Goal: Task Accomplishment & Management: Use online tool/utility

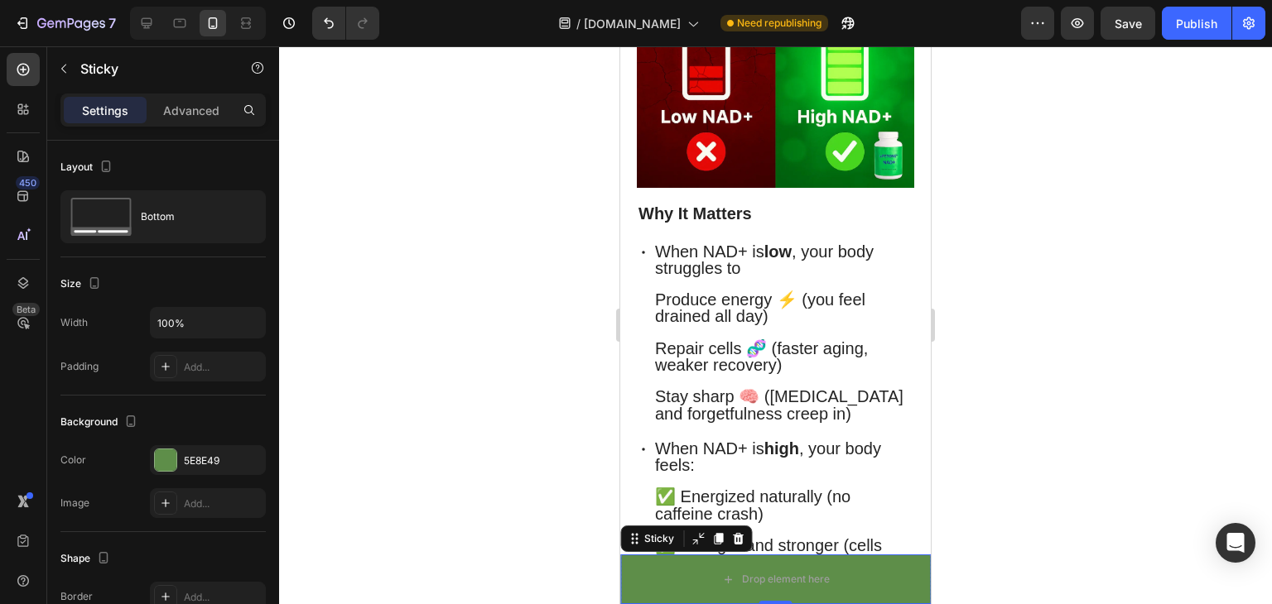
scroll to position [550, 0]
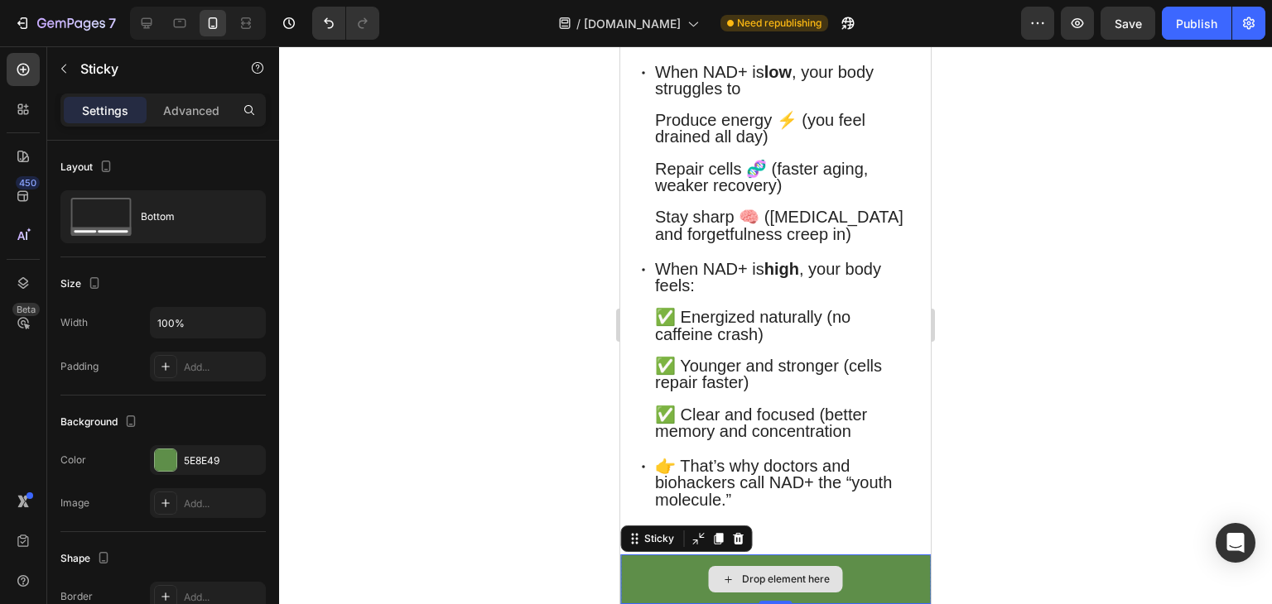
click at [666, 573] on div "Drop element here" at bounding box center [775, 580] width 310 height 50
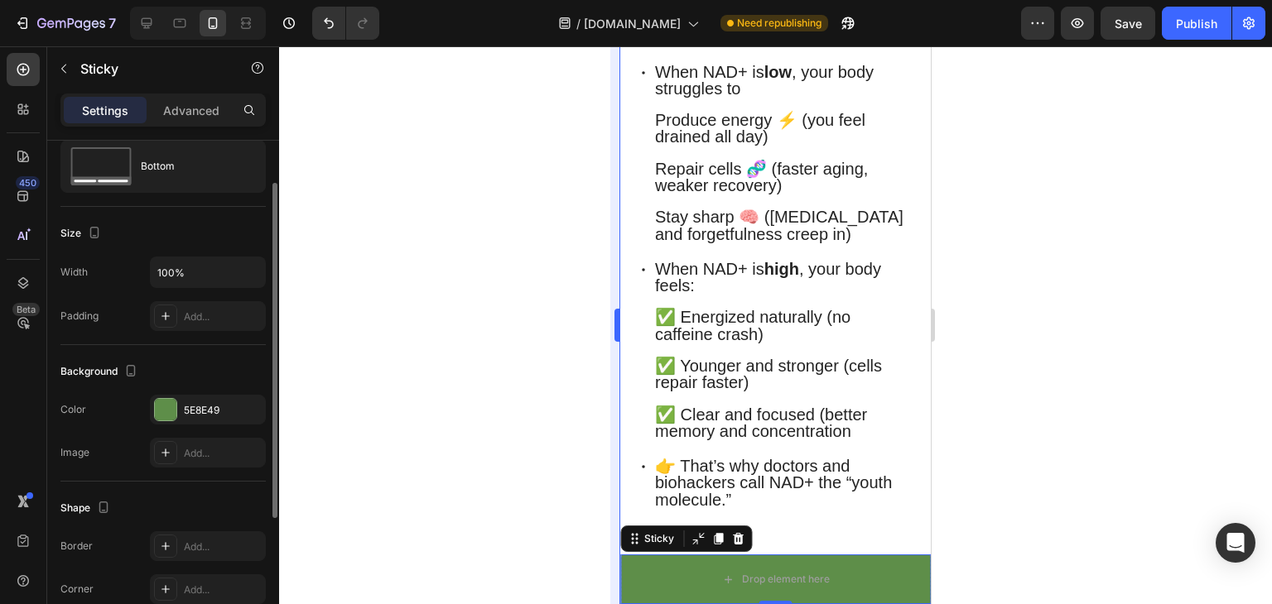
scroll to position [48, 0]
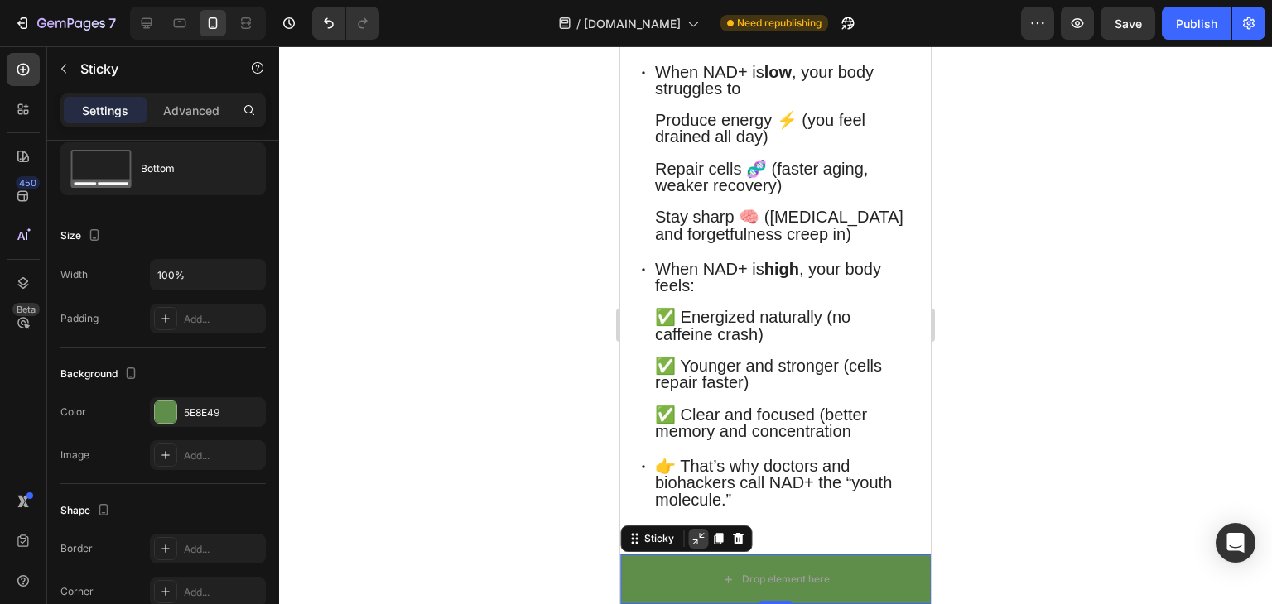
click at [692, 537] on icon at bounding box center [697, 538] width 13 height 13
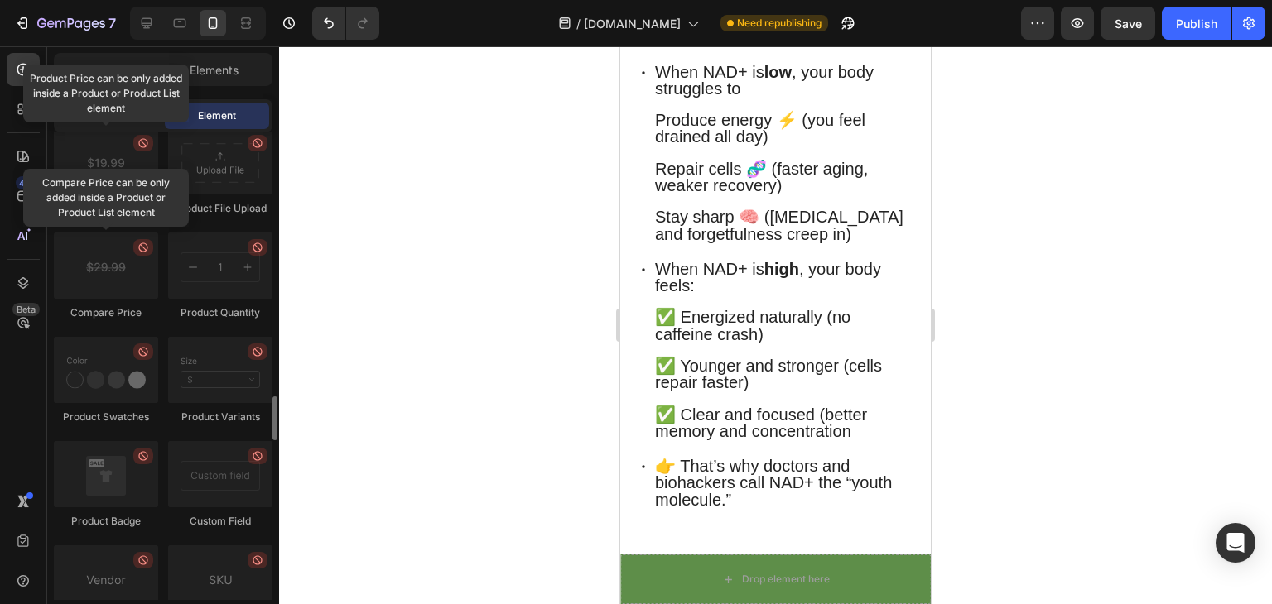
scroll to position [2775, 0]
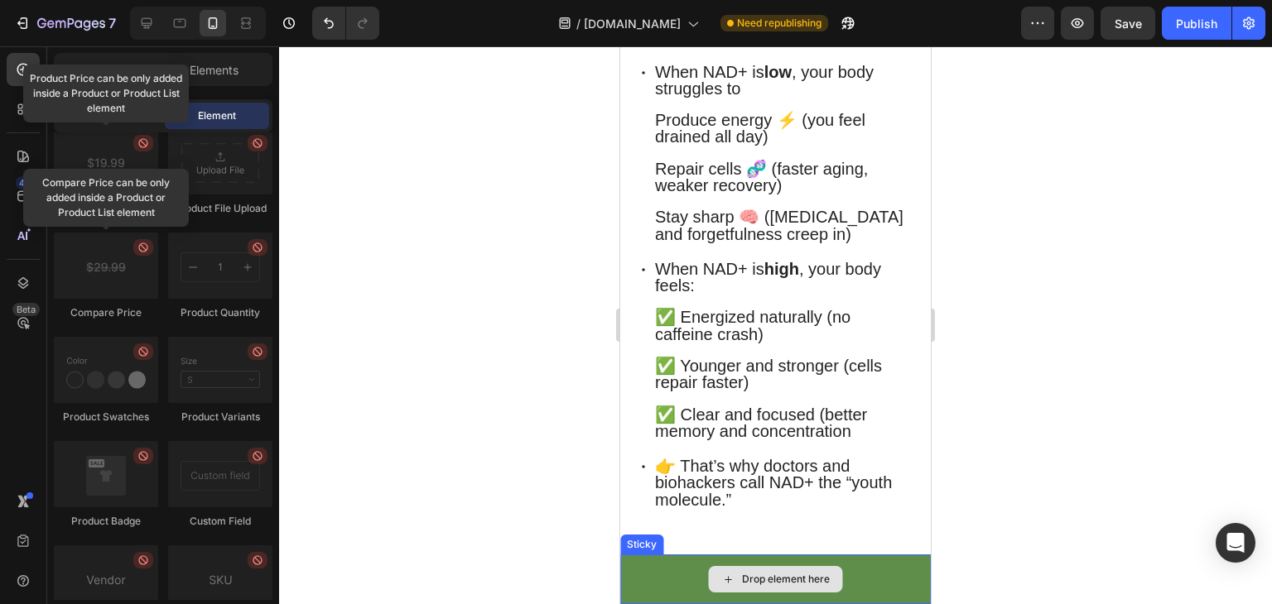
click at [668, 574] on div "Drop element here" at bounding box center [775, 580] width 310 height 50
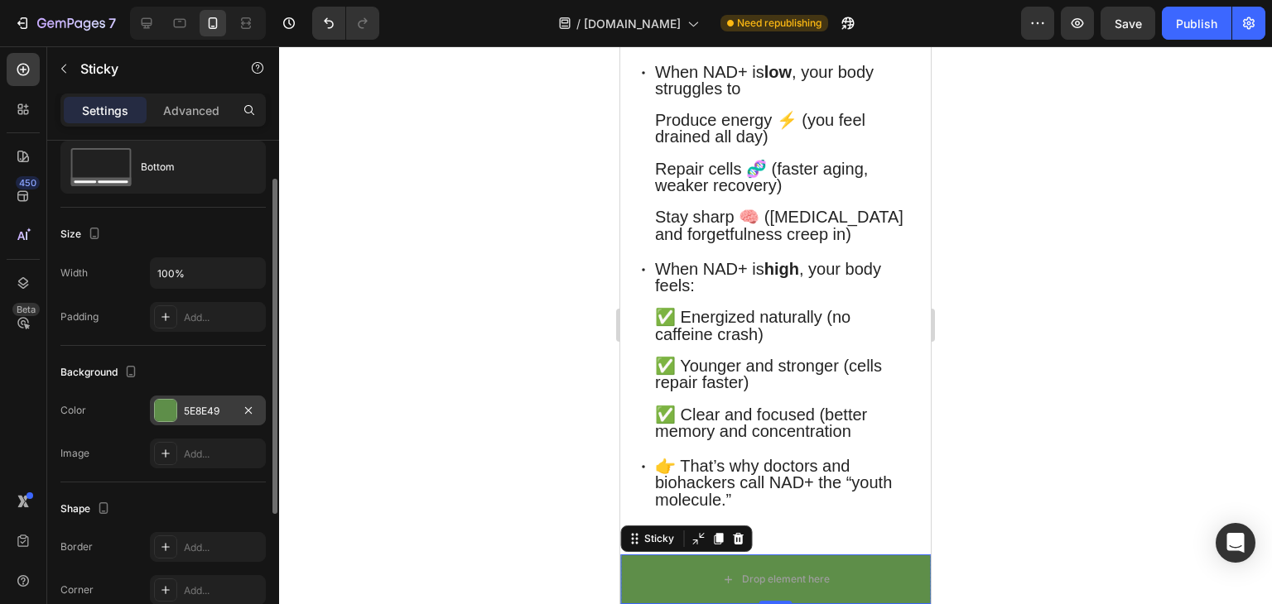
scroll to position [52, 0]
click at [202, 455] on div "Add..." at bounding box center [223, 452] width 78 height 15
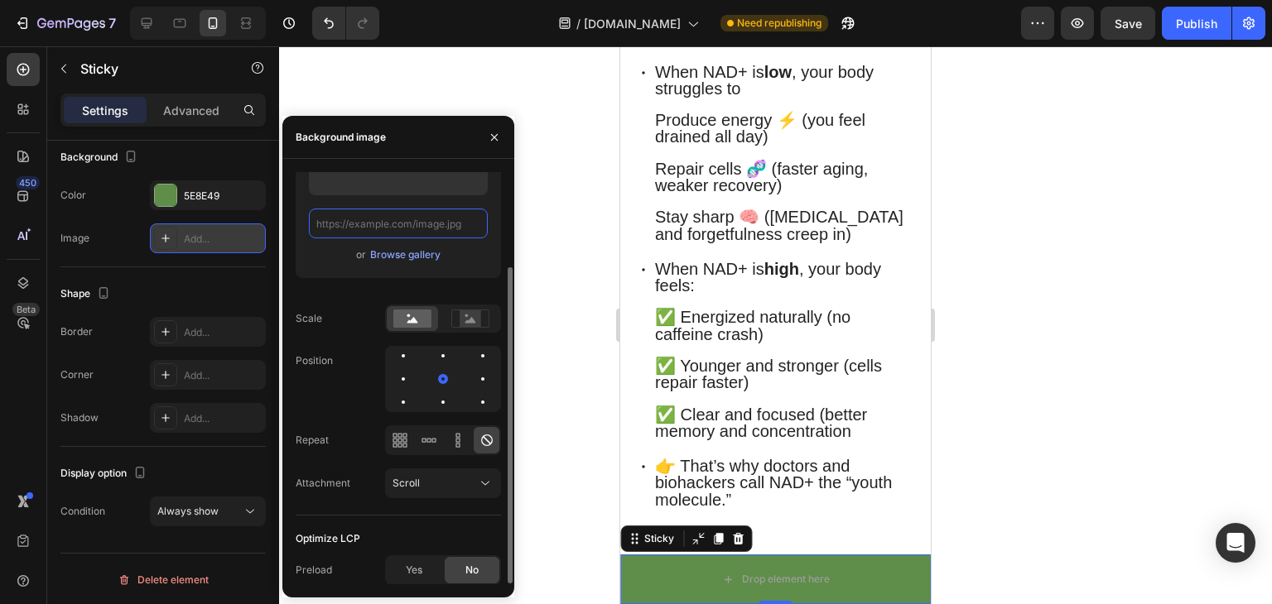
scroll to position [125, 0]
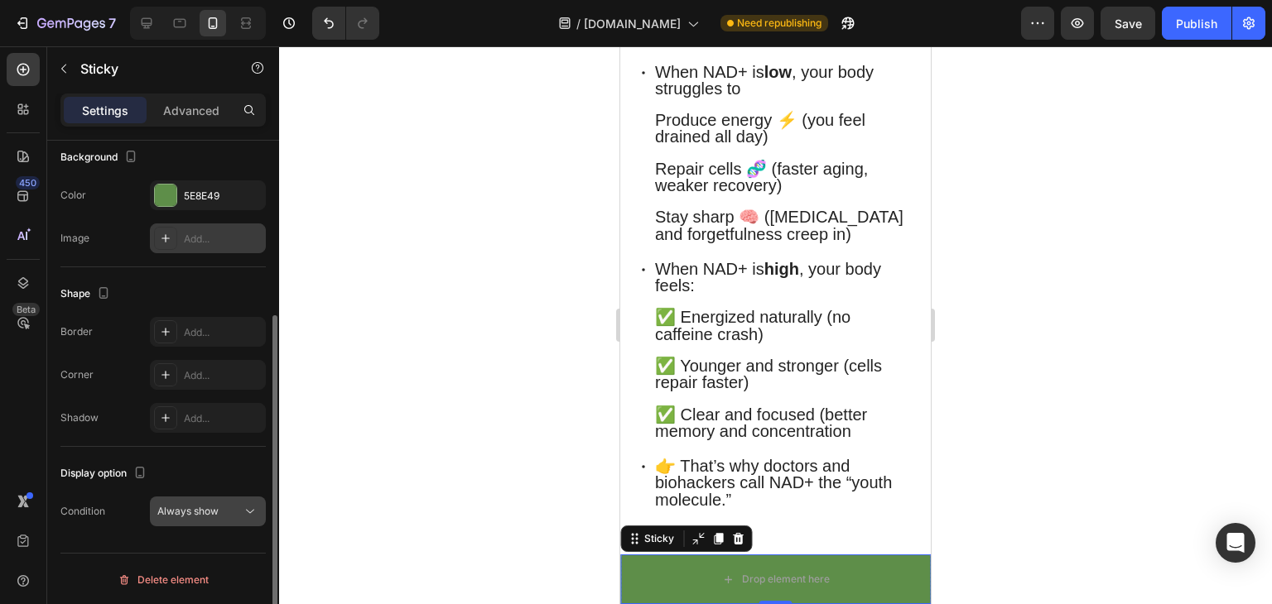
click at [176, 506] on span "Always show" at bounding box center [187, 511] width 61 height 12
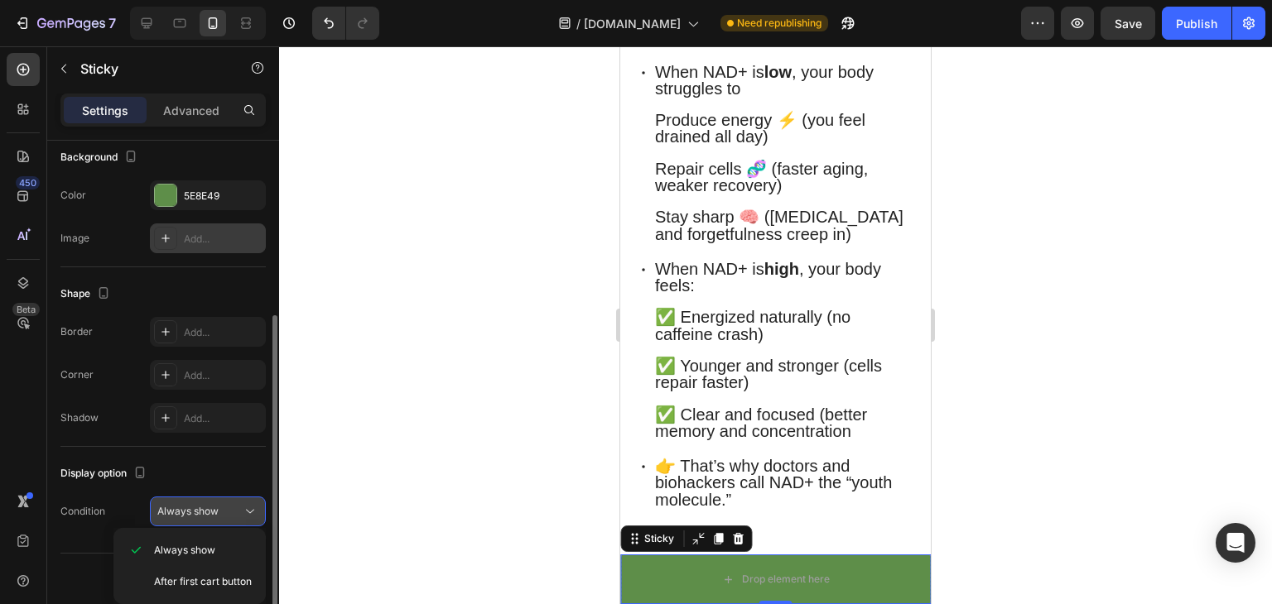
click at [182, 505] on span "Always show" at bounding box center [187, 511] width 61 height 12
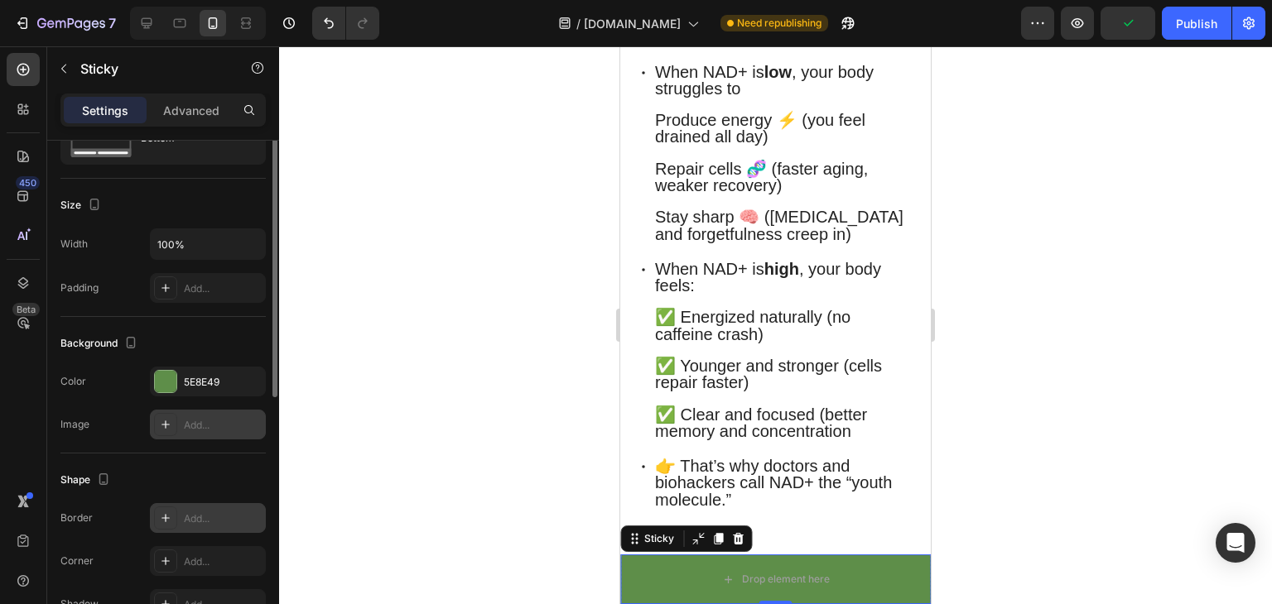
scroll to position [0, 0]
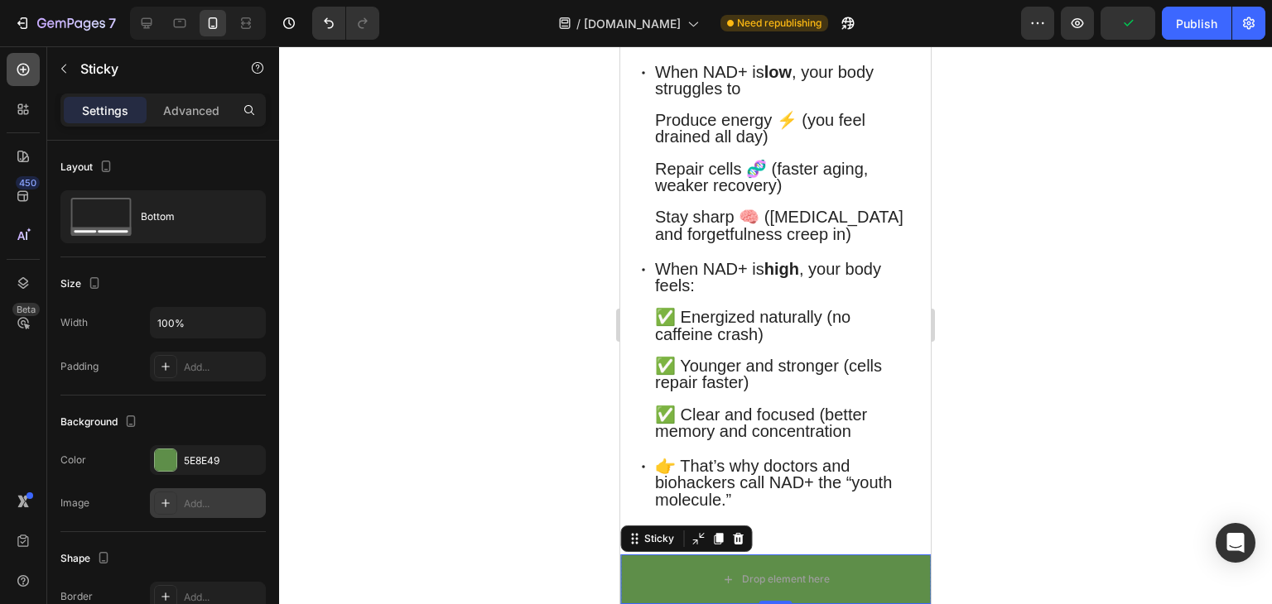
click at [21, 71] on icon at bounding box center [23, 69] width 17 height 17
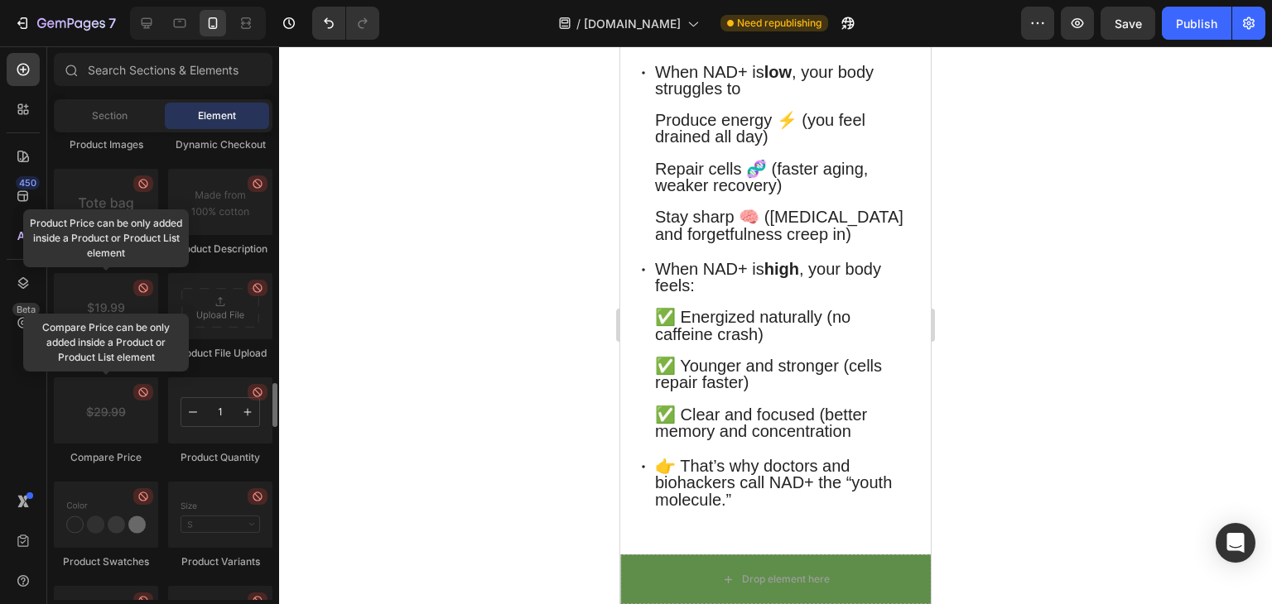
scroll to position [2630, 0]
click at [203, 395] on div at bounding box center [220, 411] width 104 height 66
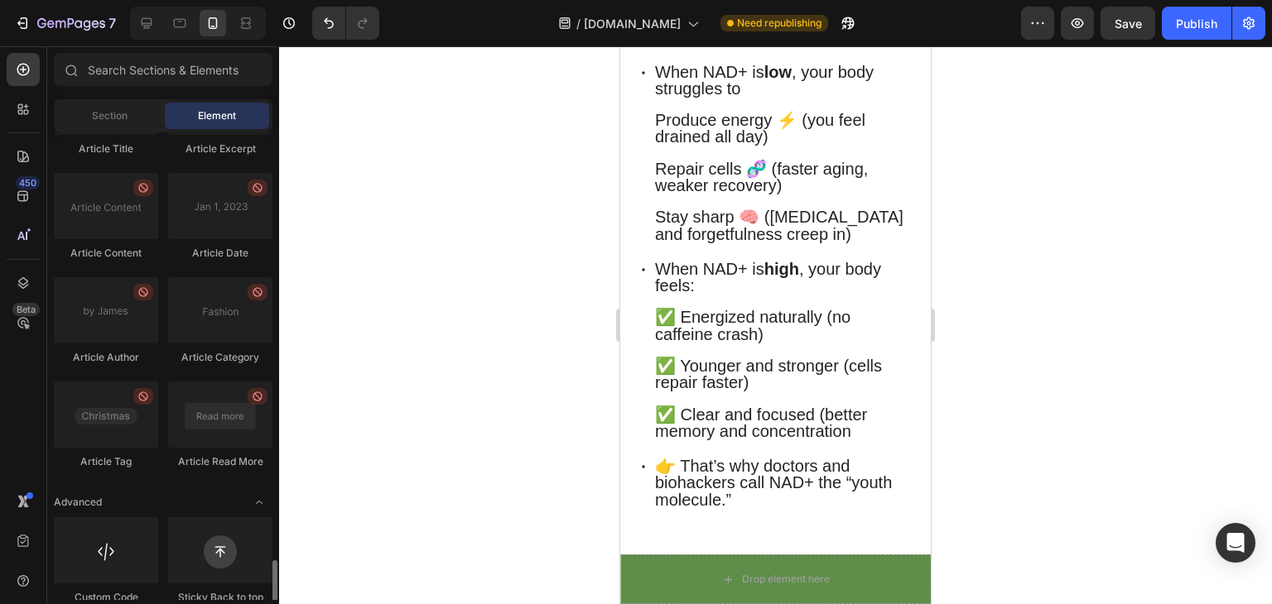
scroll to position [4440, 0]
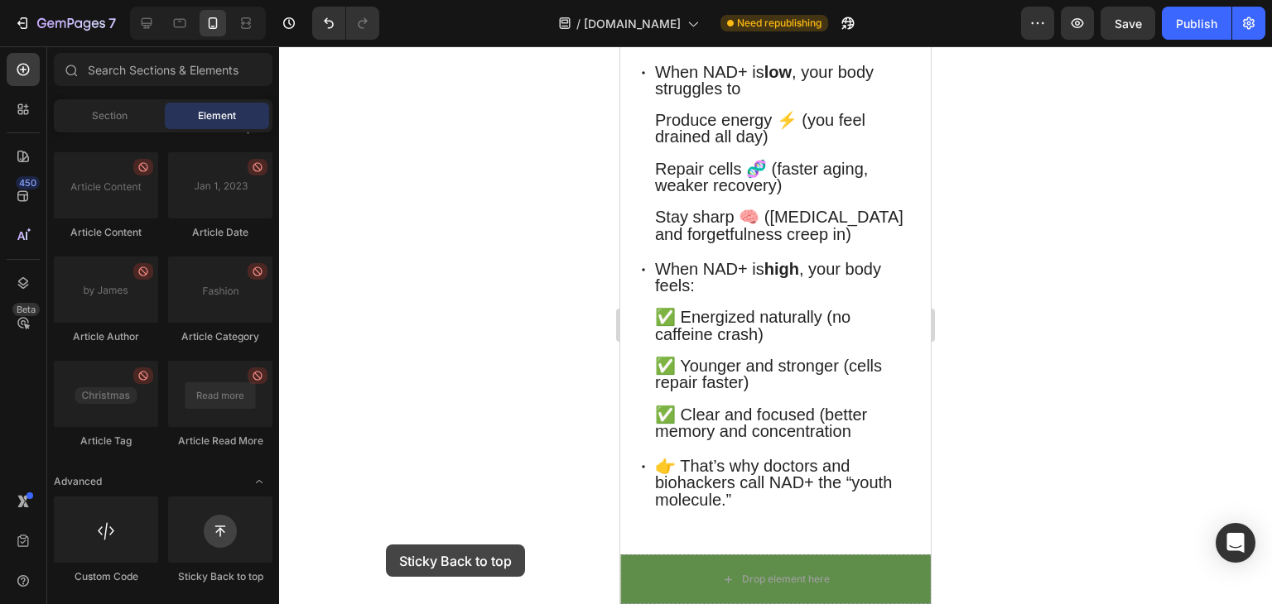
drag, startPoint x: 224, startPoint y: 527, endPoint x: 567, endPoint y: 551, distance: 343.6
click at [477, 0] on div "7 / [DOMAIN_NAME] Need republishing Preview Save Publish 450 Beta Sections(18) …" at bounding box center [636, 0] width 1272 height 0
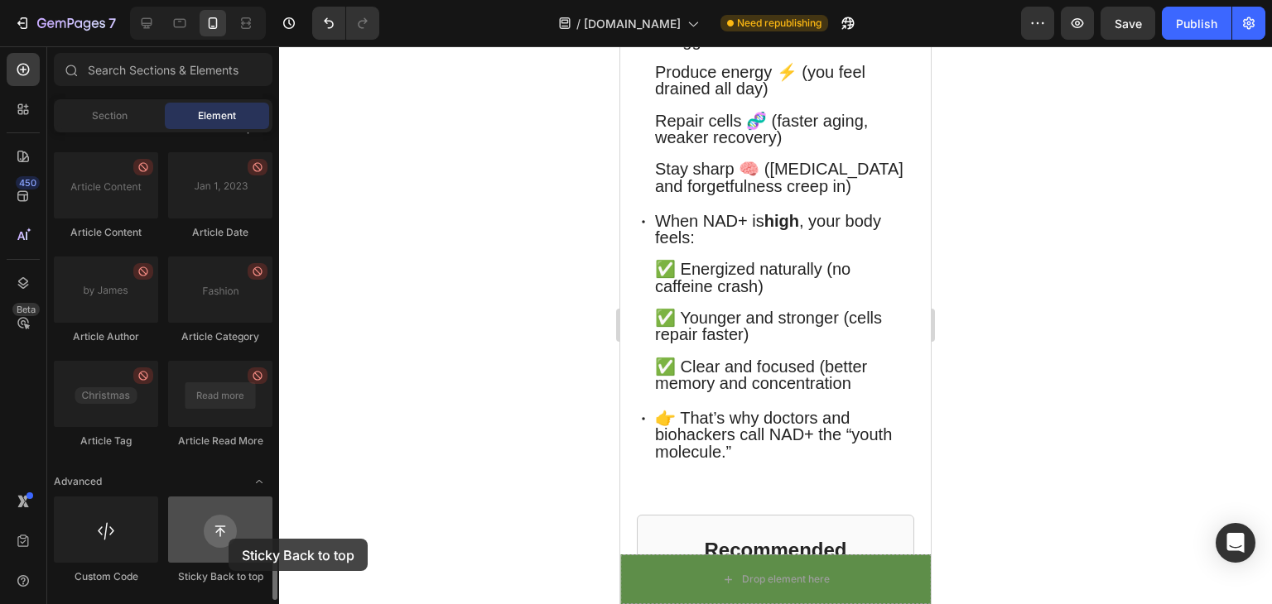
click at [229, 539] on div at bounding box center [220, 530] width 104 height 66
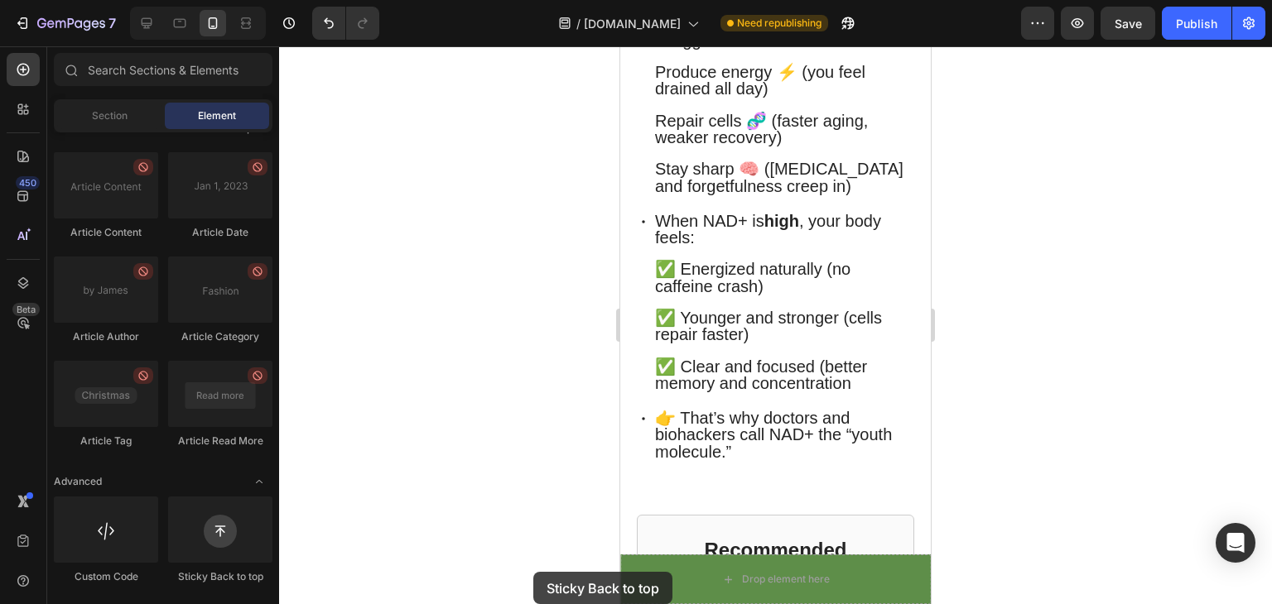
drag, startPoint x: 229, startPoint y: 539, endPoint x: 833, endPoint y: 623, distance: 610.3
click at [833, 0] on html "7 / [DOMAIN_NAME] Need republishing Preview Save Publish 450 Beta Sections(18) …" at bounding box center [636, 0] width 1272 height 0
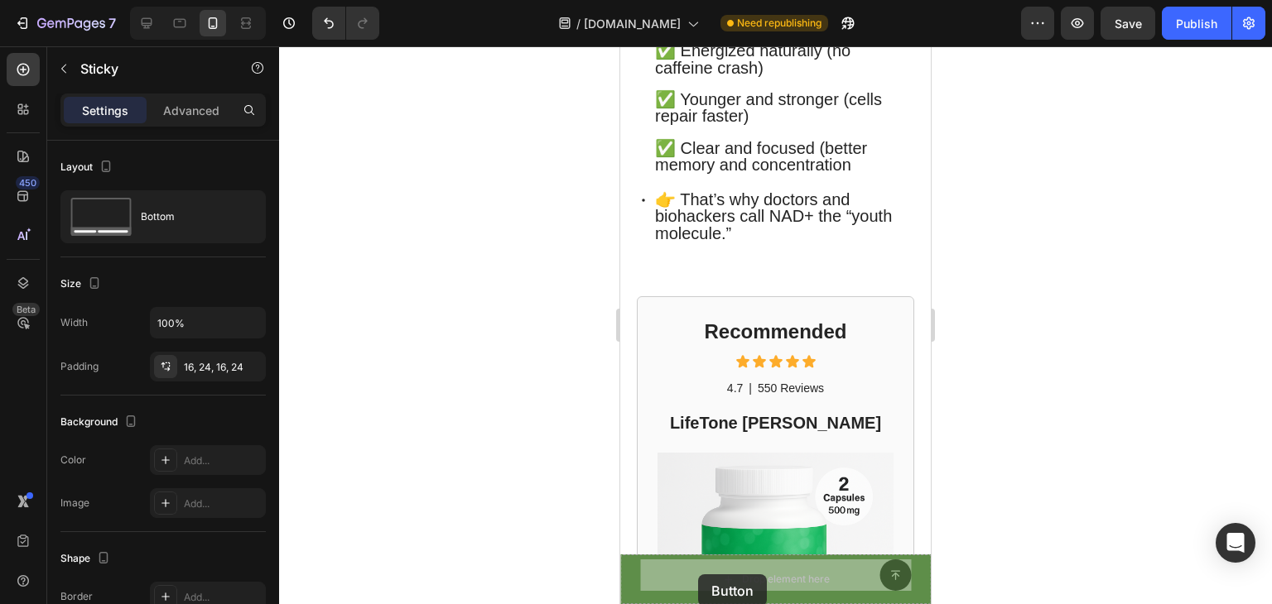
scroll to position [886, 0]
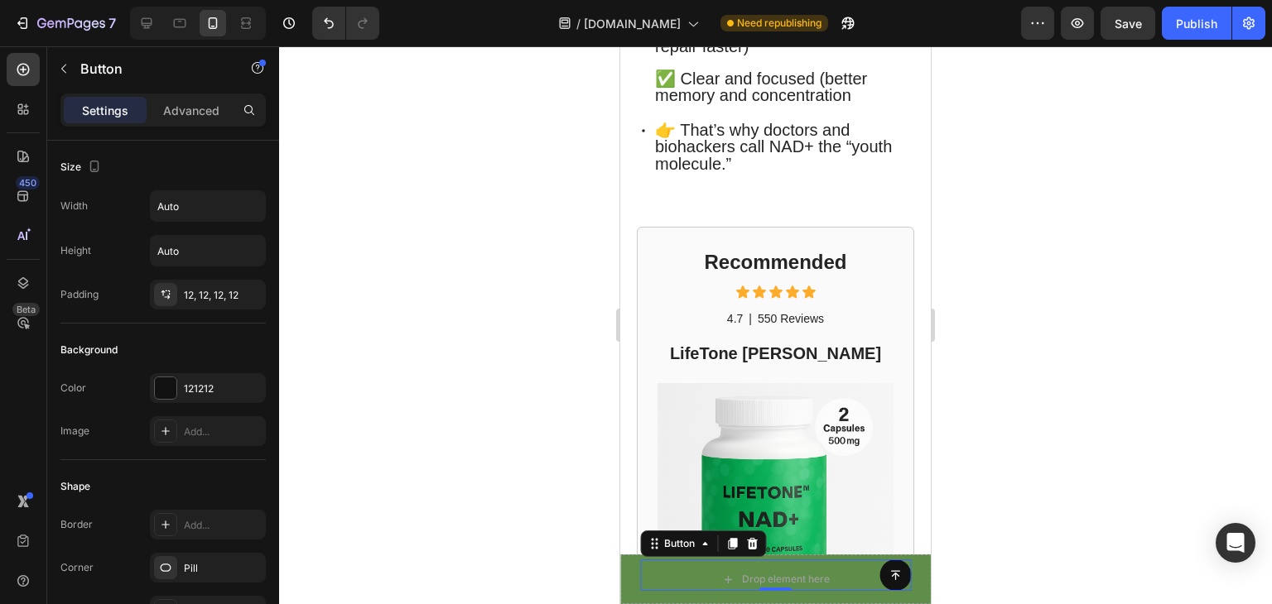
click at [688, 570] on div "Button 0" at bounding box center [775, 575] width 271 height 31
click at [648, 578] on div "Button 0" at bounding box center [775, 575] width 271 height 31
click at [629, 574] on div "Button 0 Sticky" at bounding box center [775, 575] width 310 height 58
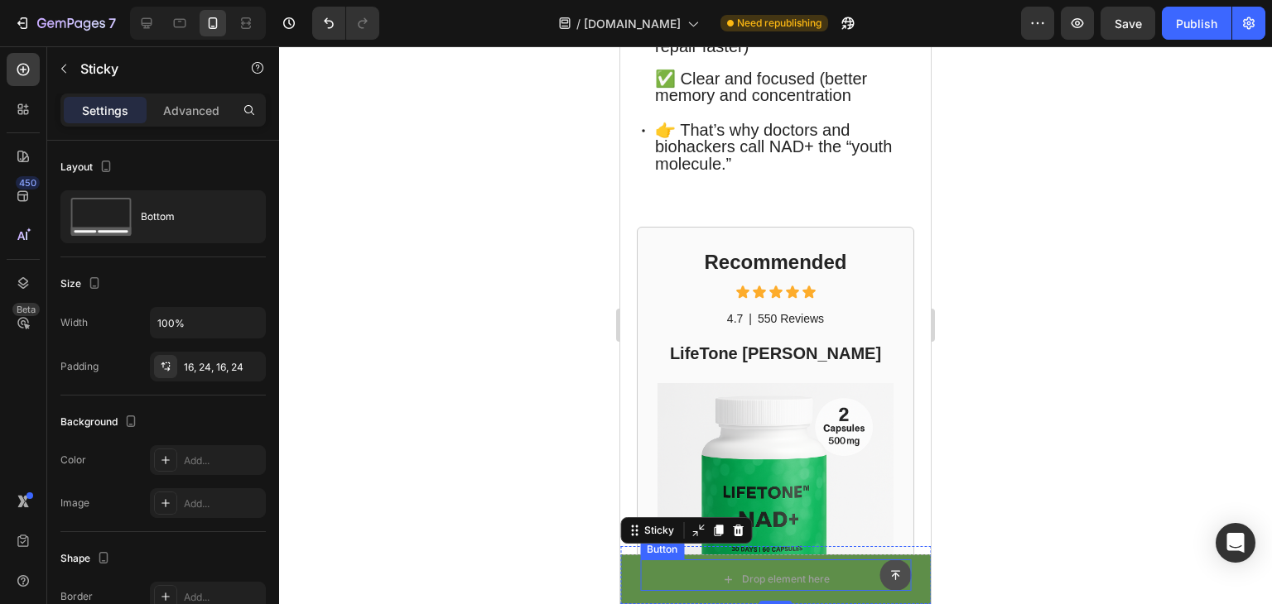
click at [889, 580] on icon at bounding box center [895, 576] width 12 height 12
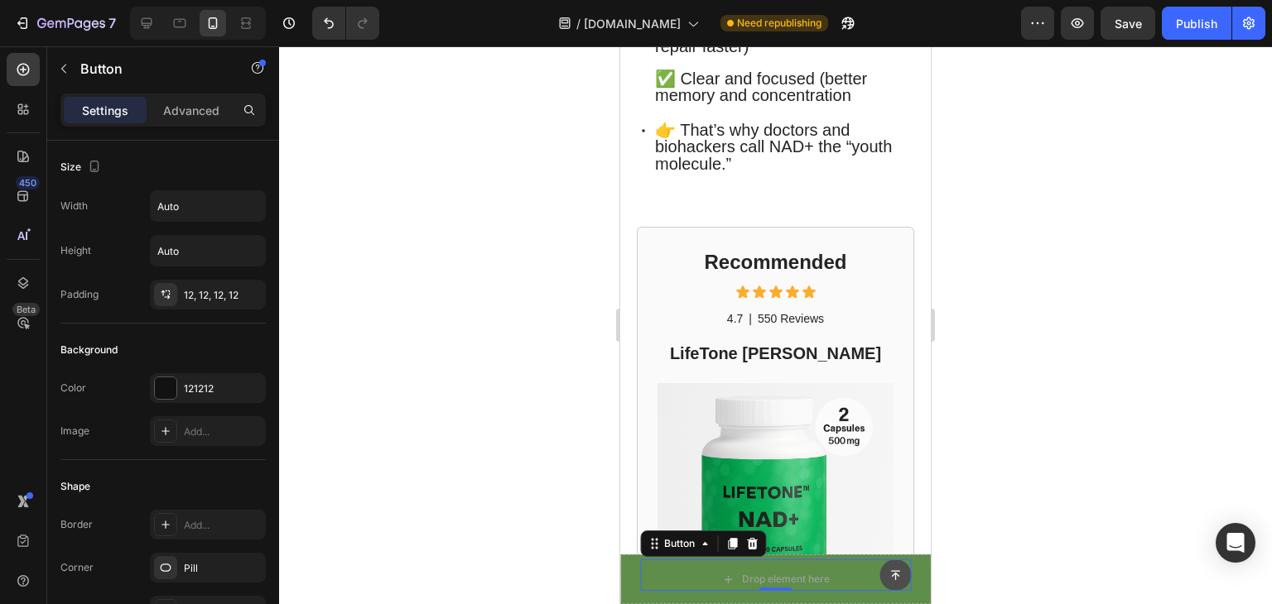
click at [889, 580] on icon at bounding box center [895, 576] width 12 height 12
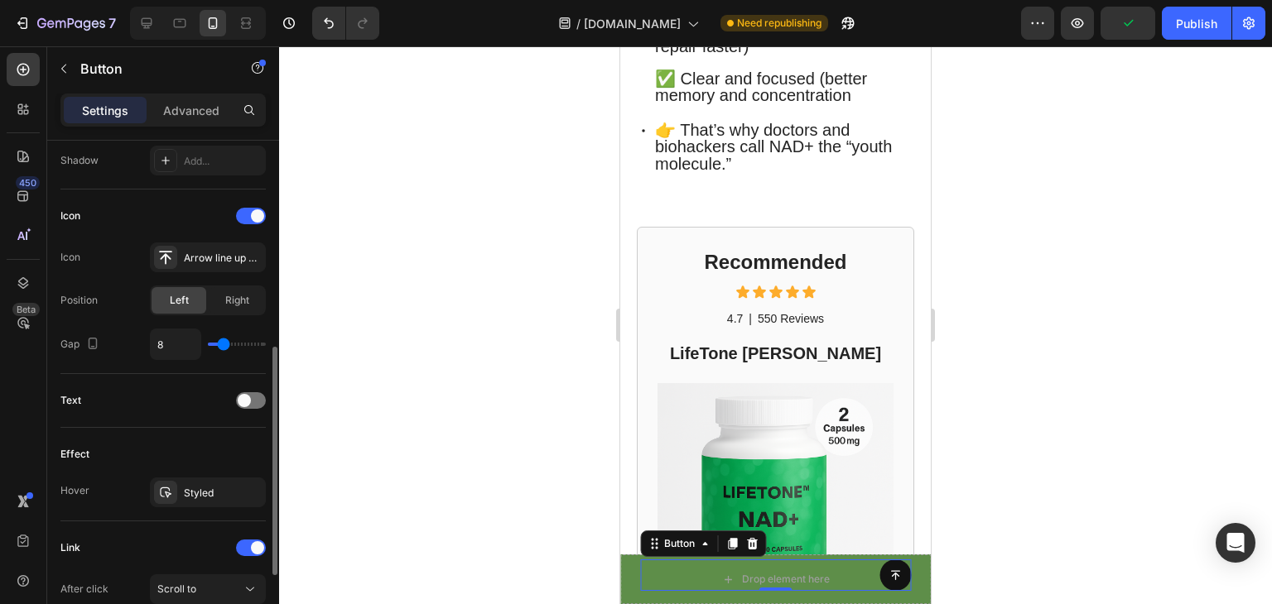
scroll to position [454, 0]
click at [256, 393] on div at bounding box center [251, 397] width 30 height 17
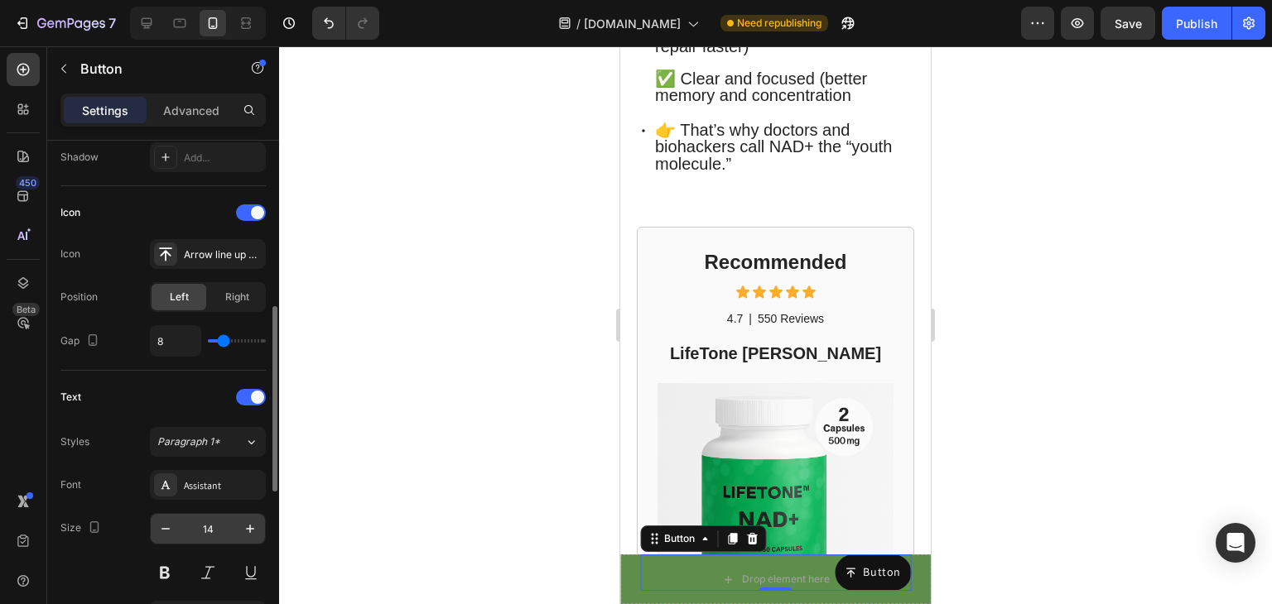
scroll to position [580, 0]
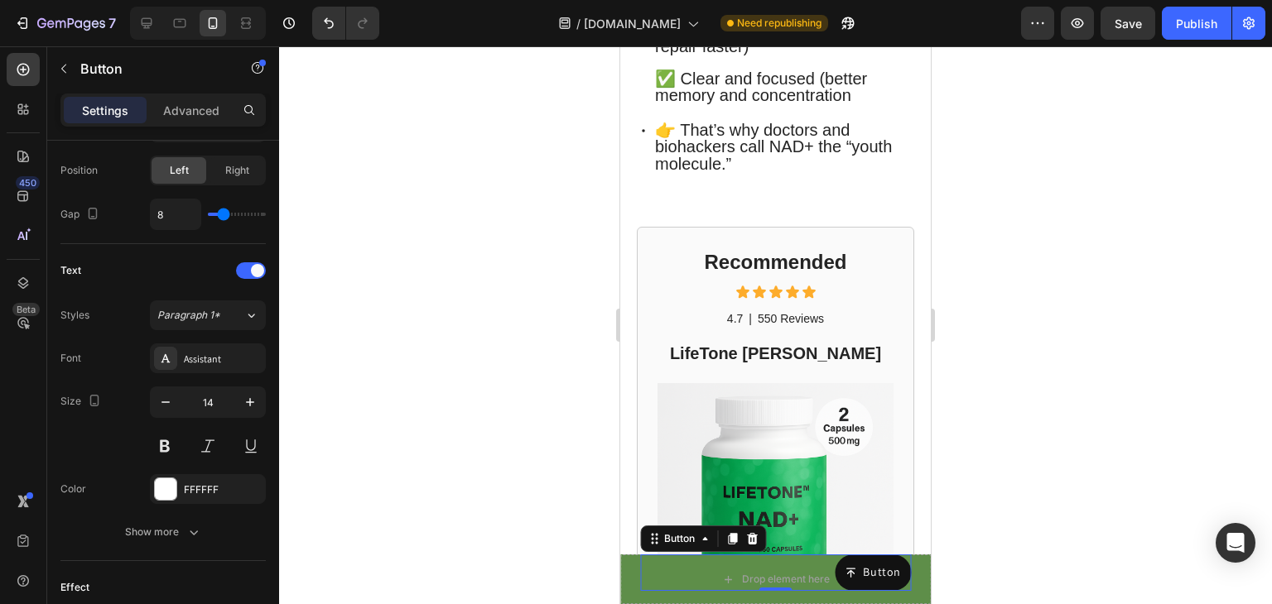
click at [721, 576] on div "Button Button 0" at bounding box center [775, 573] width 271 height 36
click at [776, 580] on div "Button Button 0" at bounding box center [775, 573] width 271 height 36
click at [881, 572] on p "Button" at bounding box center [882, 573] width 38 height 17
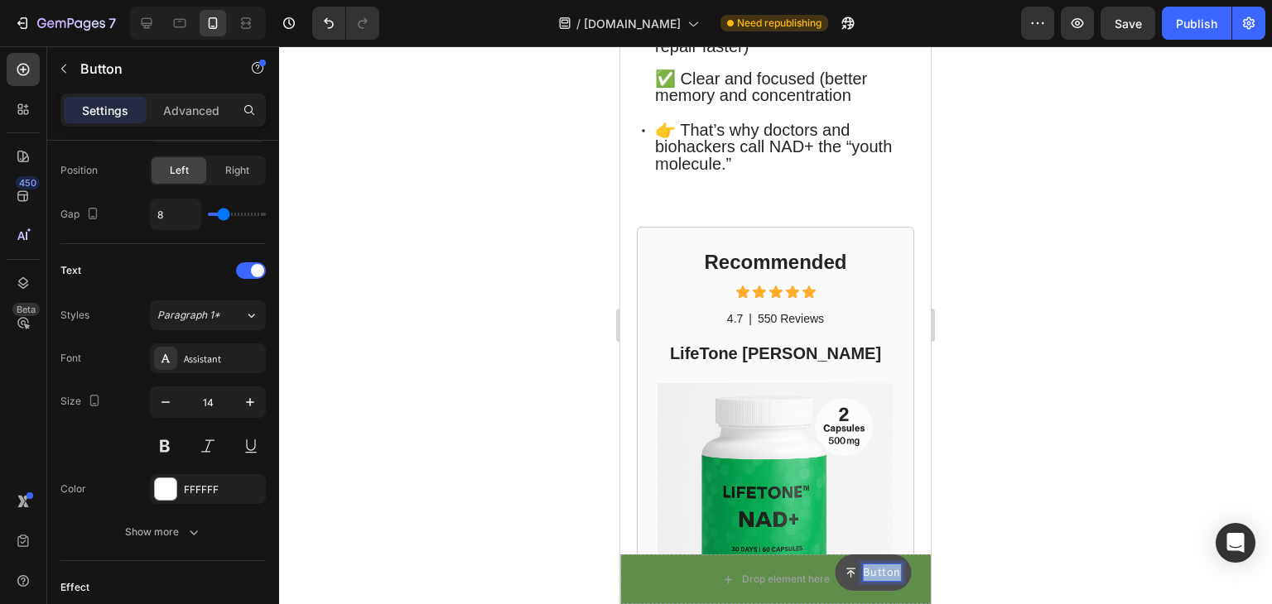
click at [881, 572] on p "Button" at bounding box center [882, 573] width 38 height 17
click at [889, 575] on icon at bounding box center [895, 576] width 12 height 12
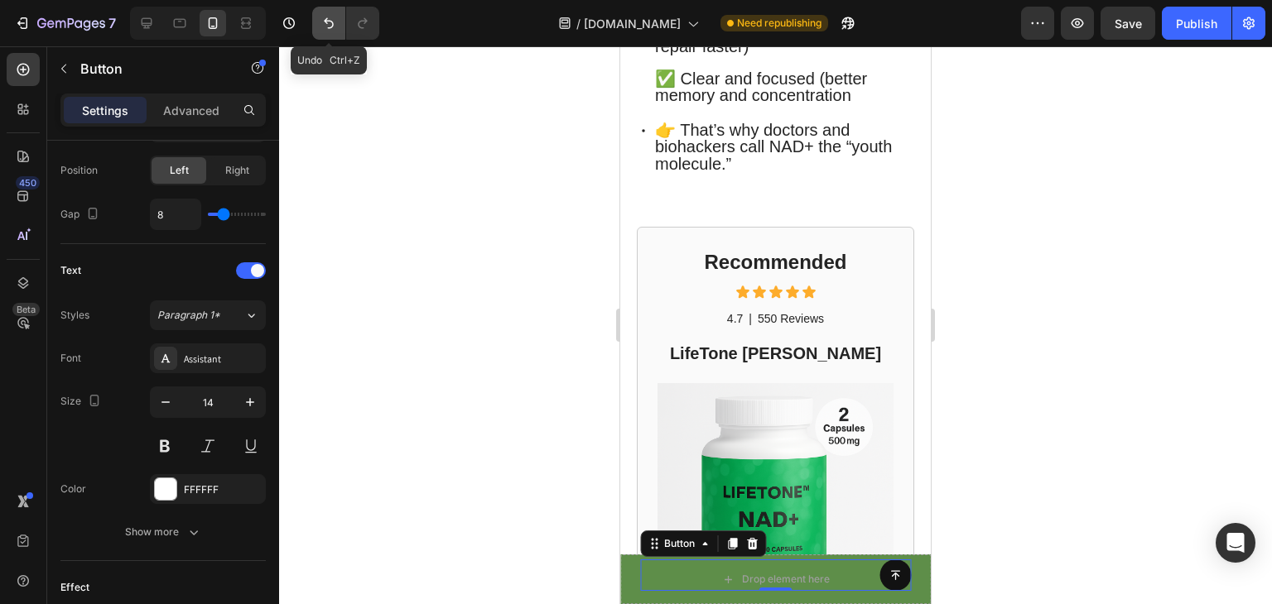
click at [325, 33] on button "Undo/Redo" at bounding box center [328, 23] width 33 height 33
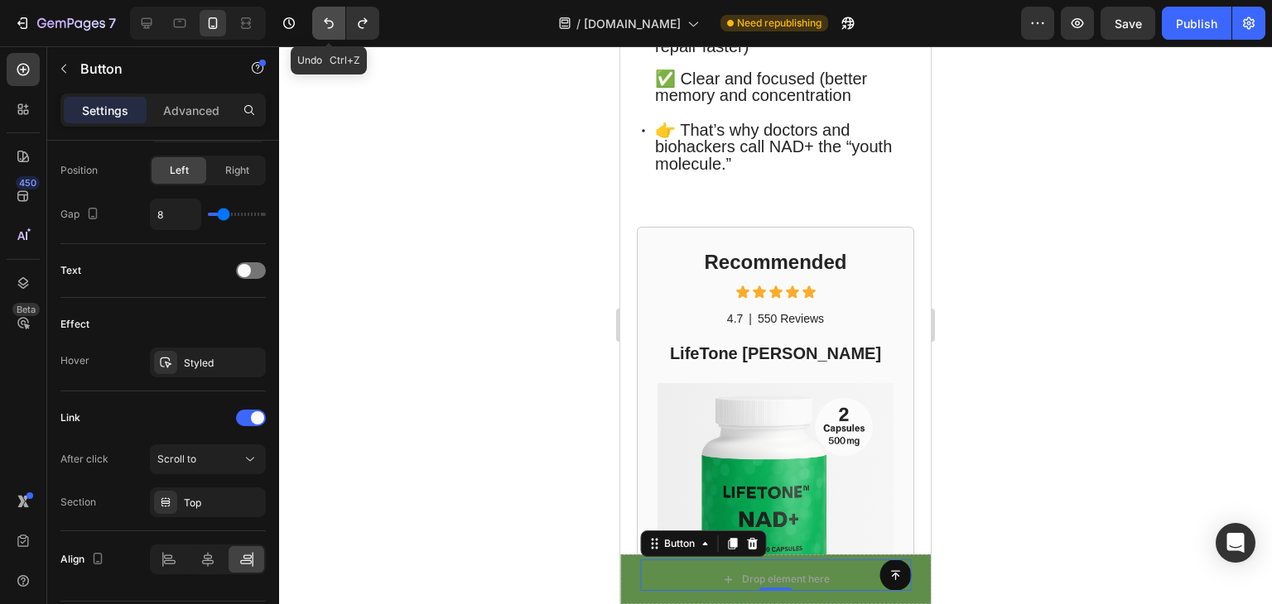
click at [327, 33] on button "Undo/Redo" at bounding box center [328, 23] width 33 height 33
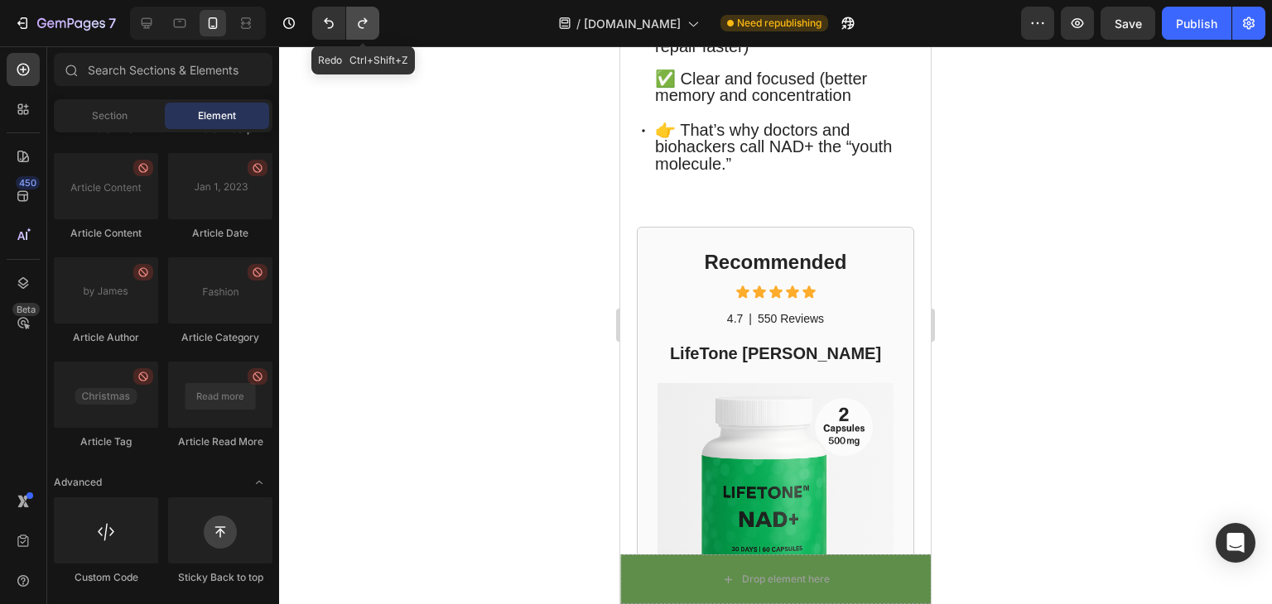
click at [361, 30] on icon "Undo/Redo" at bounding box center [362, 23] width 17 height 17
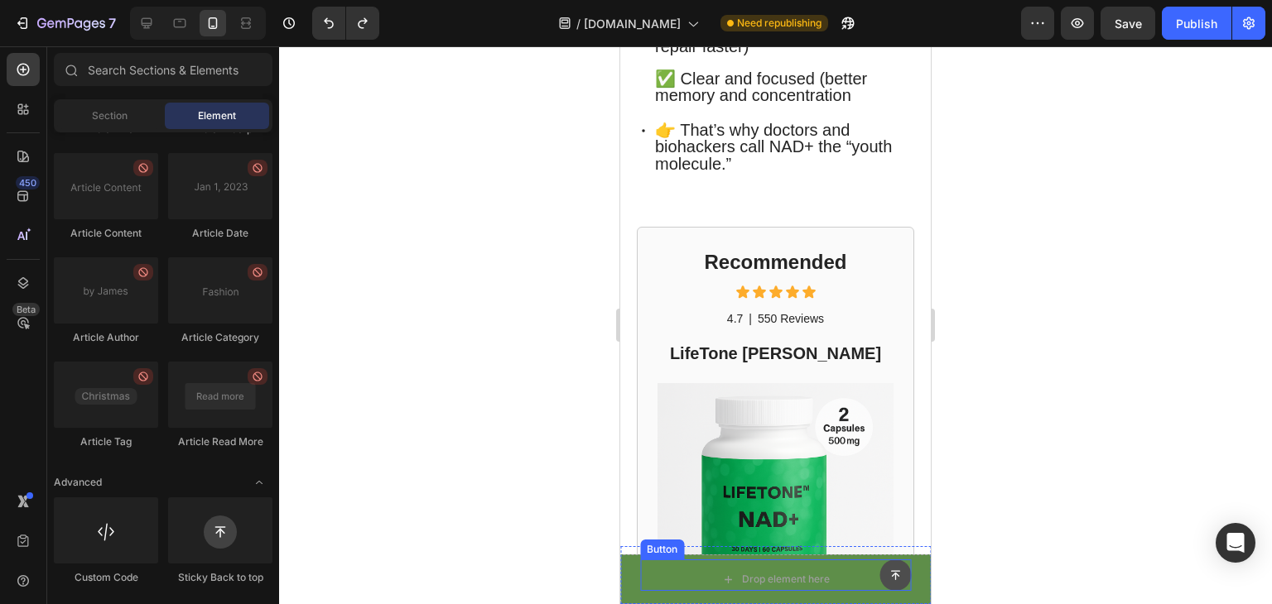
click at [890, 576] on button at bounding box center [894, 575] width 31 height 31
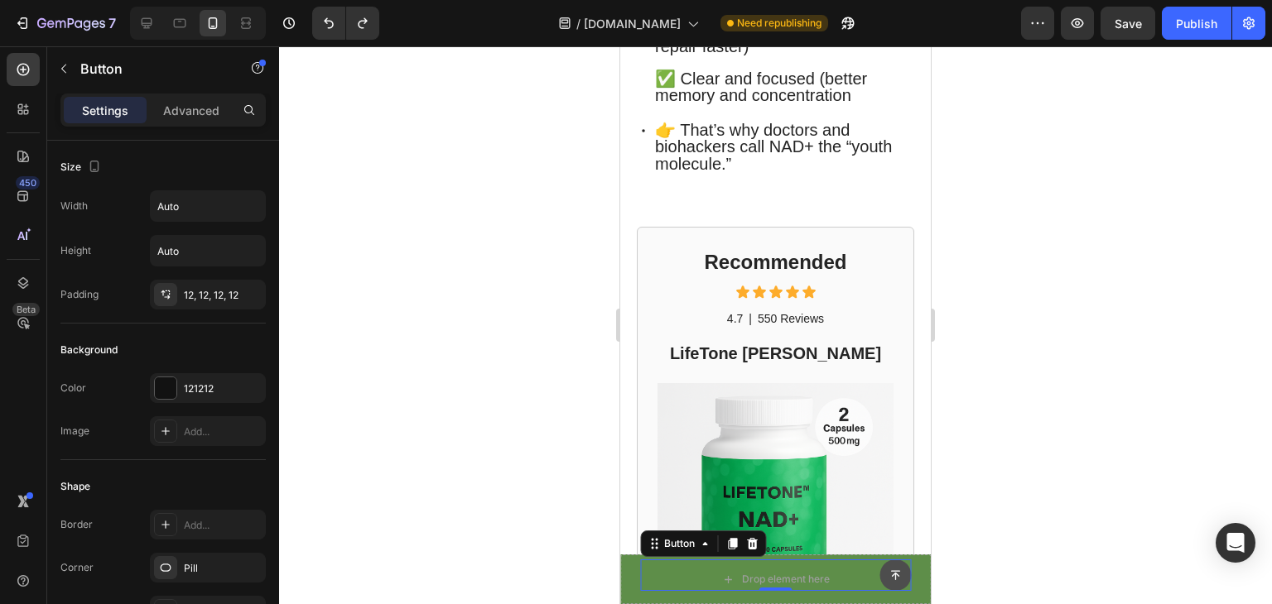
click at [890, 576] on button at bounding box center [894, 575] width 31 height 31
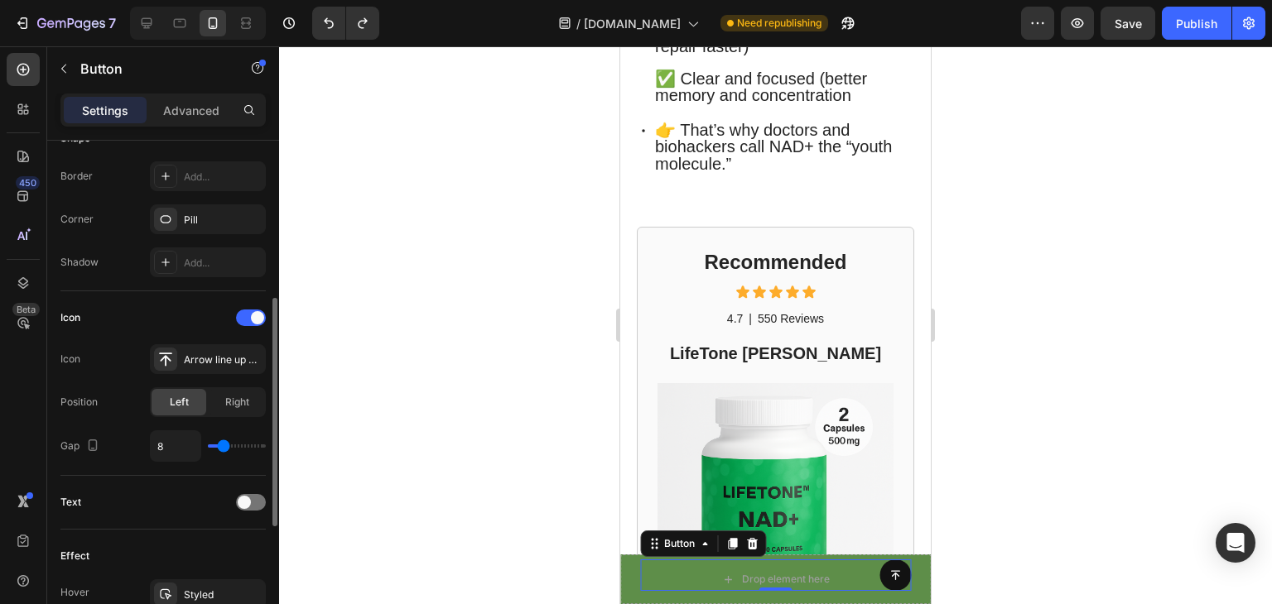
scroll to position [349, 0]
click at [253, 504] on div at bounding box center [251, 501] width 30 height 17
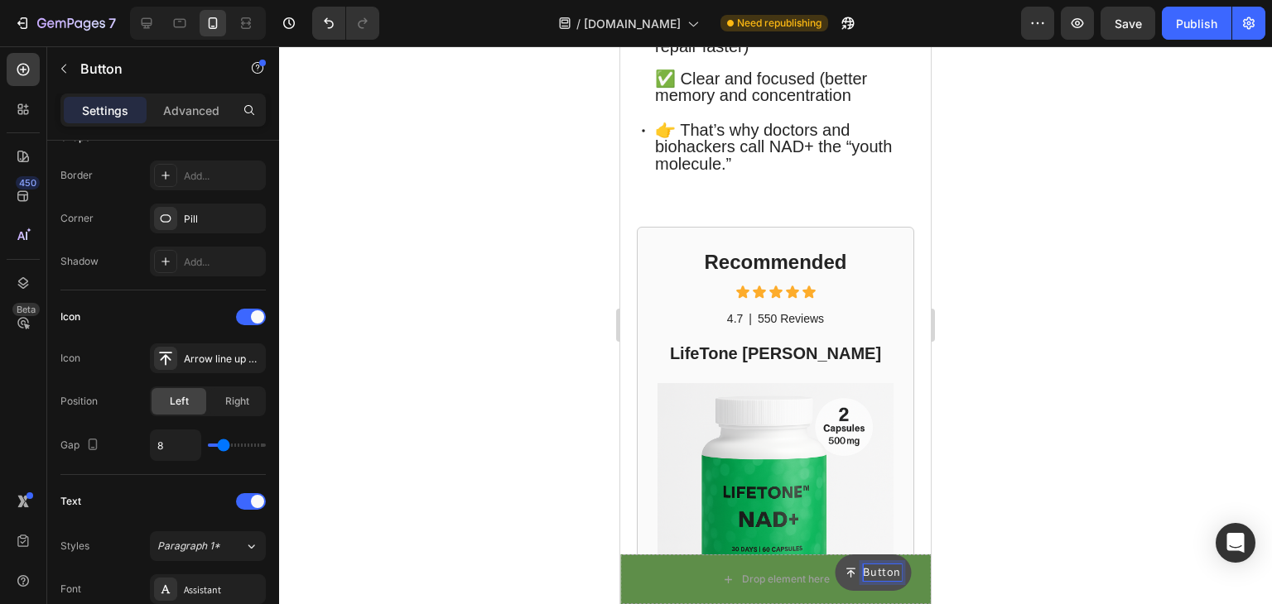
click at [878, 576] on p "Button" at bounding box center [882, 573] width 38 height 17
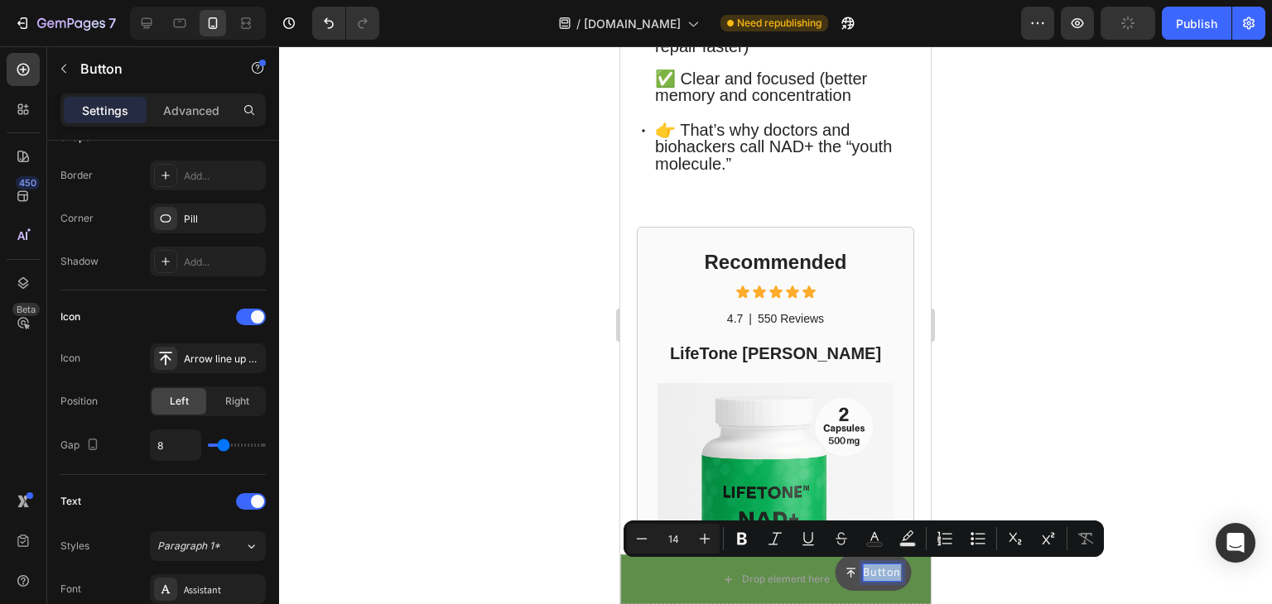
click at [878, 576] on p "Button" at bounding box center [882, 573] width 38 height 17
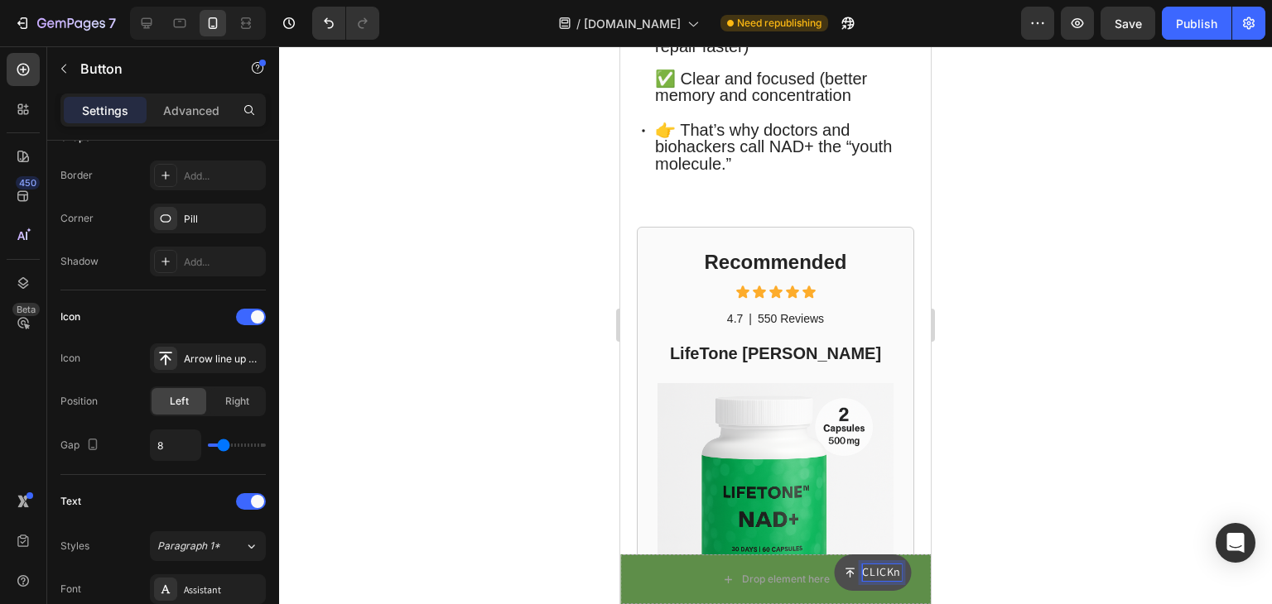
click at [834, 555] on button "CLICKn" at bounding box center [872, 573] width 77 height 36
click at [817, 555] on button "CLICK TOn" at bounding box center [864, 573] width 94 height 36
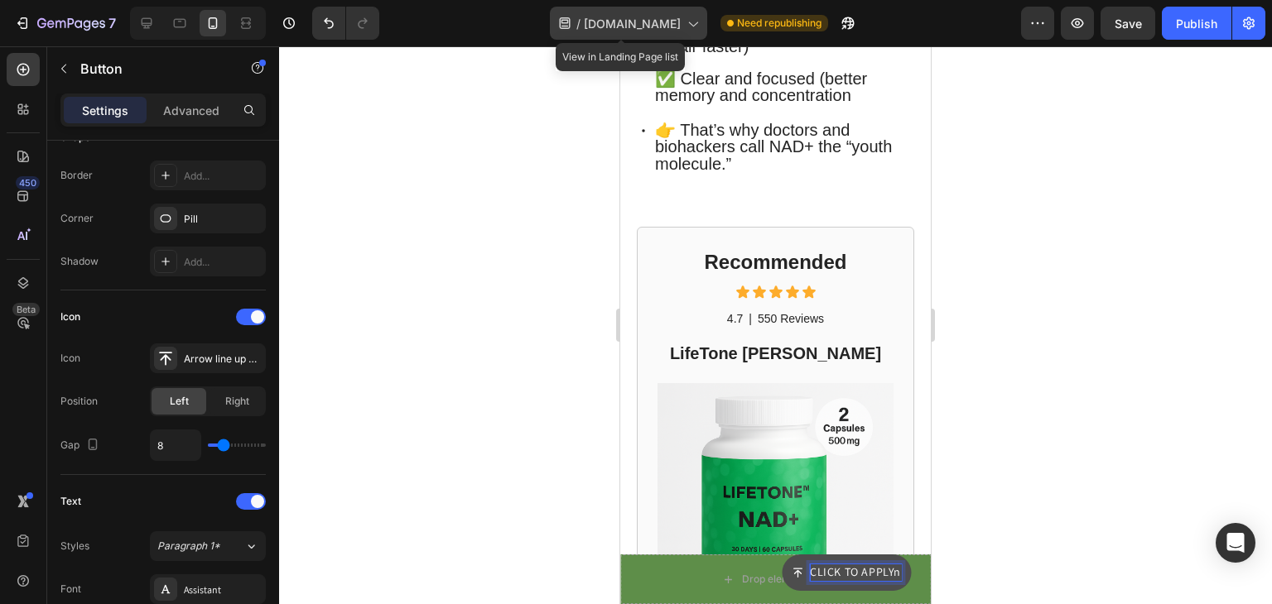
click at [782, 555] on button "CLICK TO APPLYn" at bounding box center [846, 573] width 129 height 36
click at [720, 555] on button "CLICK TO APPLY DISCOUNT n" at bounding box center [815, 573] width 191 height 36
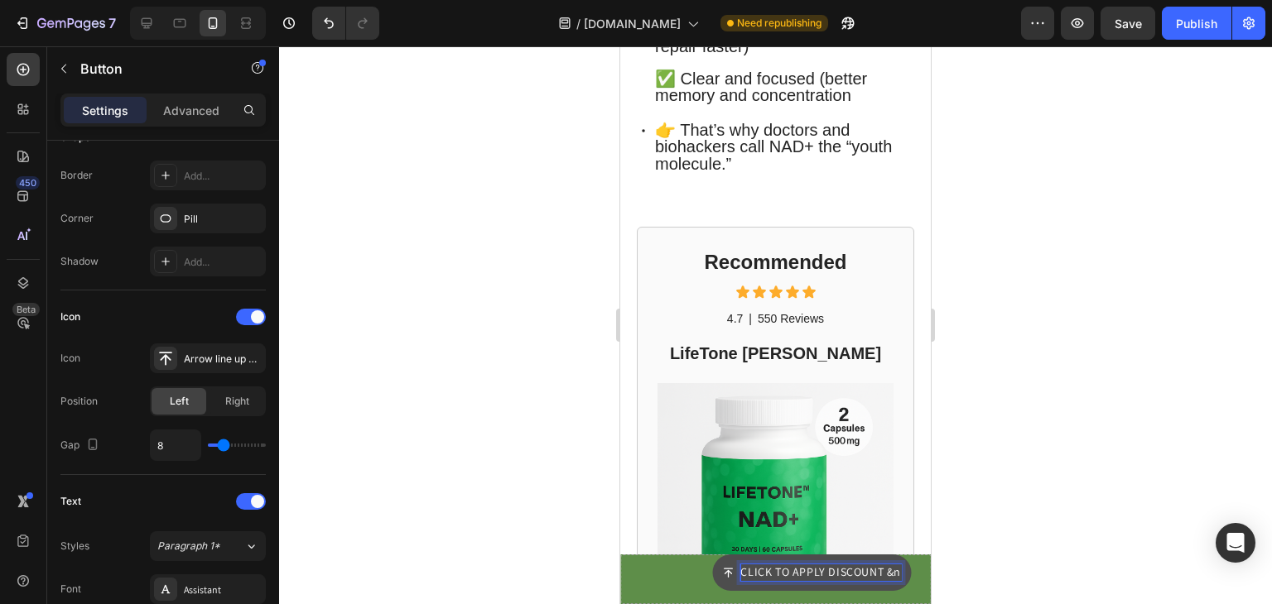
click at [712, 555] on button "CLICK TO APPLY DISCOUNT &n" at bounding box center [811, 573] width 199 height 36
click at [674, 555] on button "CLICK TO APPLY DISCOUNT & CHECKn" at bounding box center [792, 573] width 237 height 36
click at [799, 574] on p "CLICK TO APPLY DISCOUNT & CHECK AVAILn" at bounding box center [784, 573] width 233 height 17
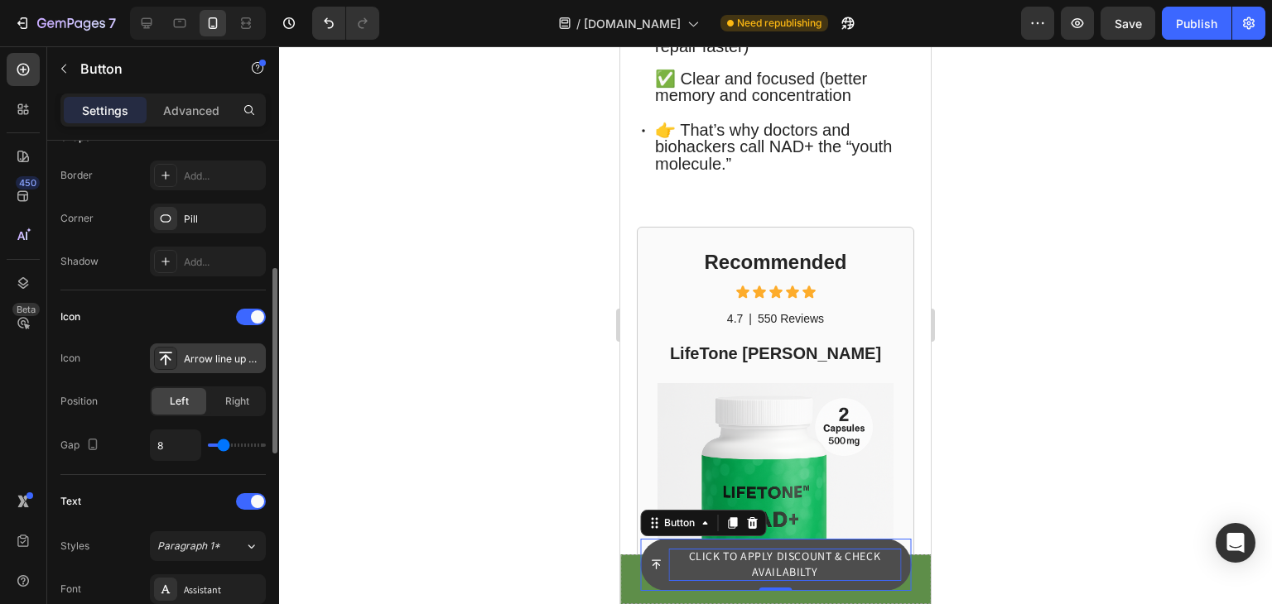
click at [229, 356] on div "Arrow line up bold" at bounding box center [223, 359] width 78 height 15
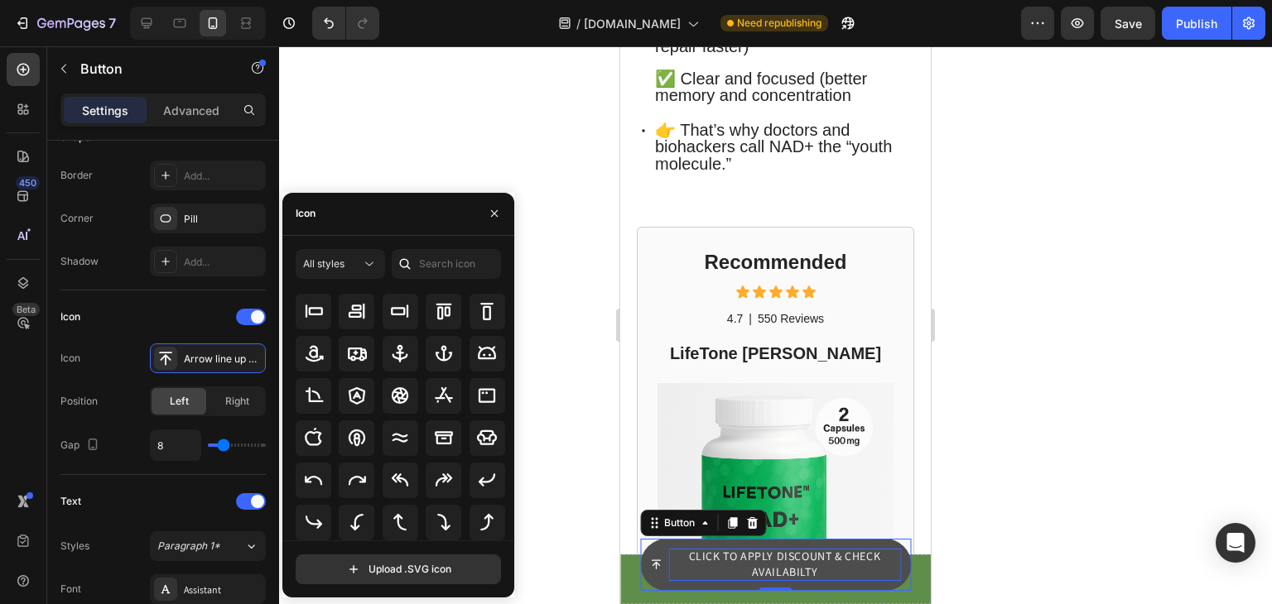
scroll to position [0, 0]
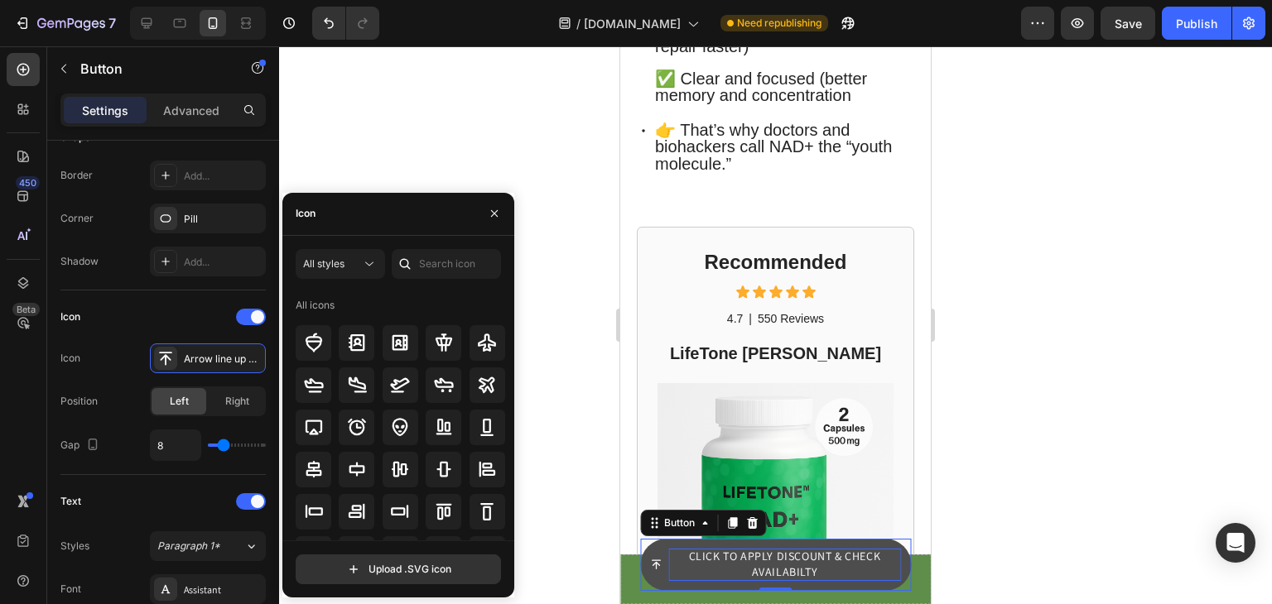
click at [361, 217] on div "Icon" at bounding box center [398, 214] width 232 height 43
click at [427, 258] on input "text" at bounding box center [446, 264] width 109 height 30
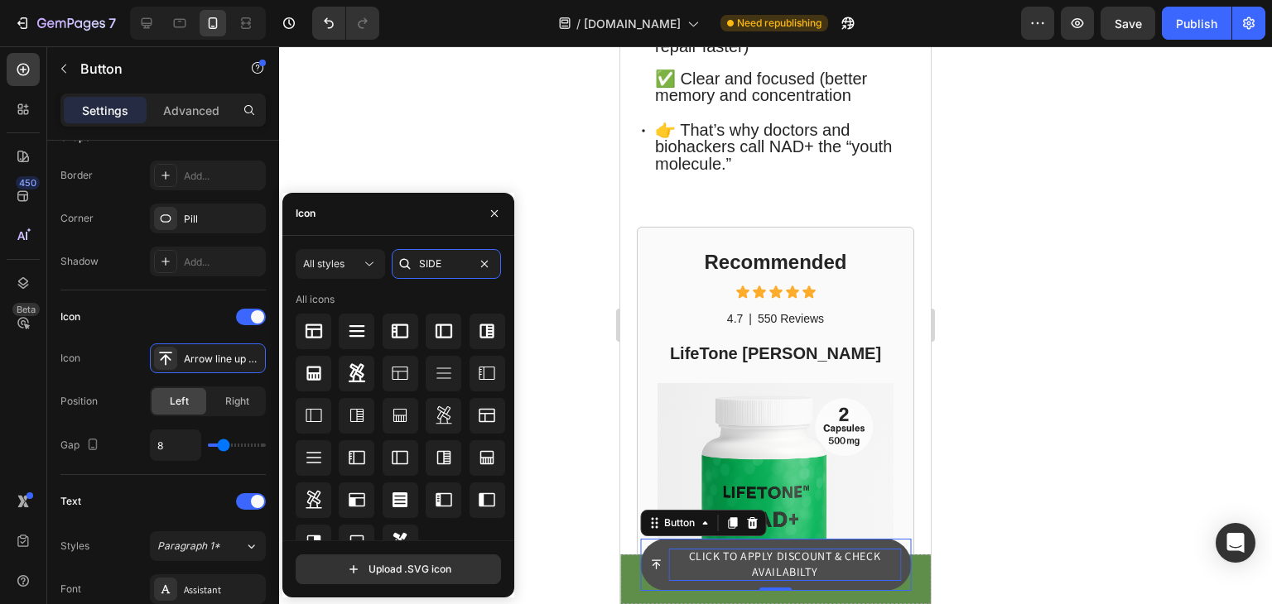
scroll to position [20, 0]
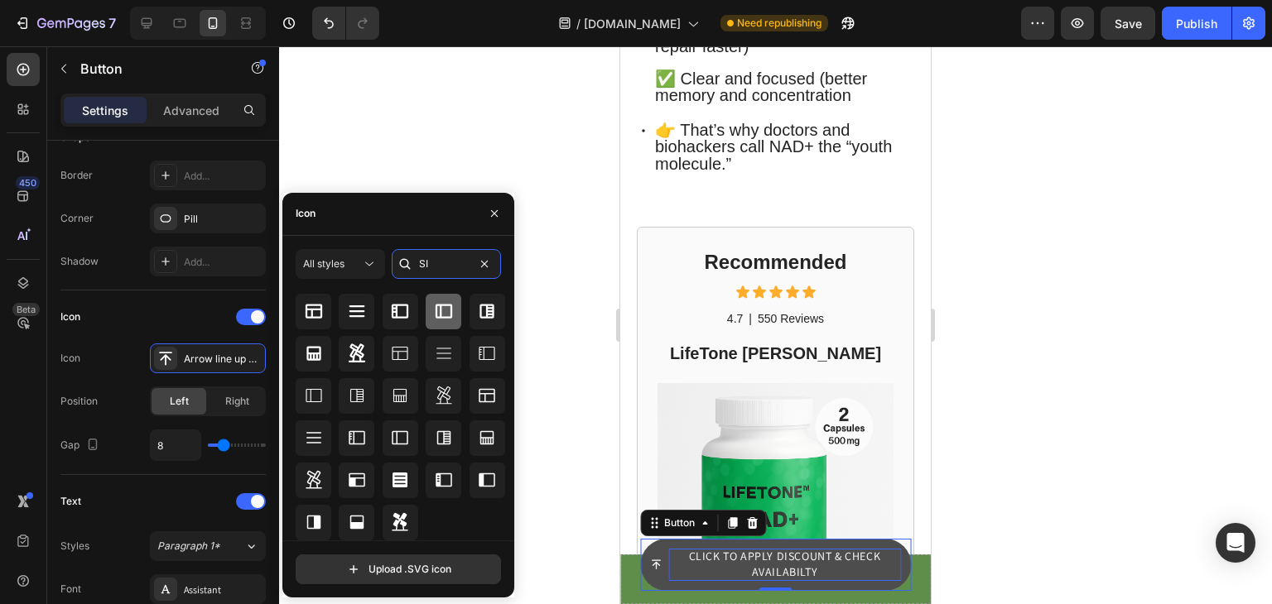
type input "S"
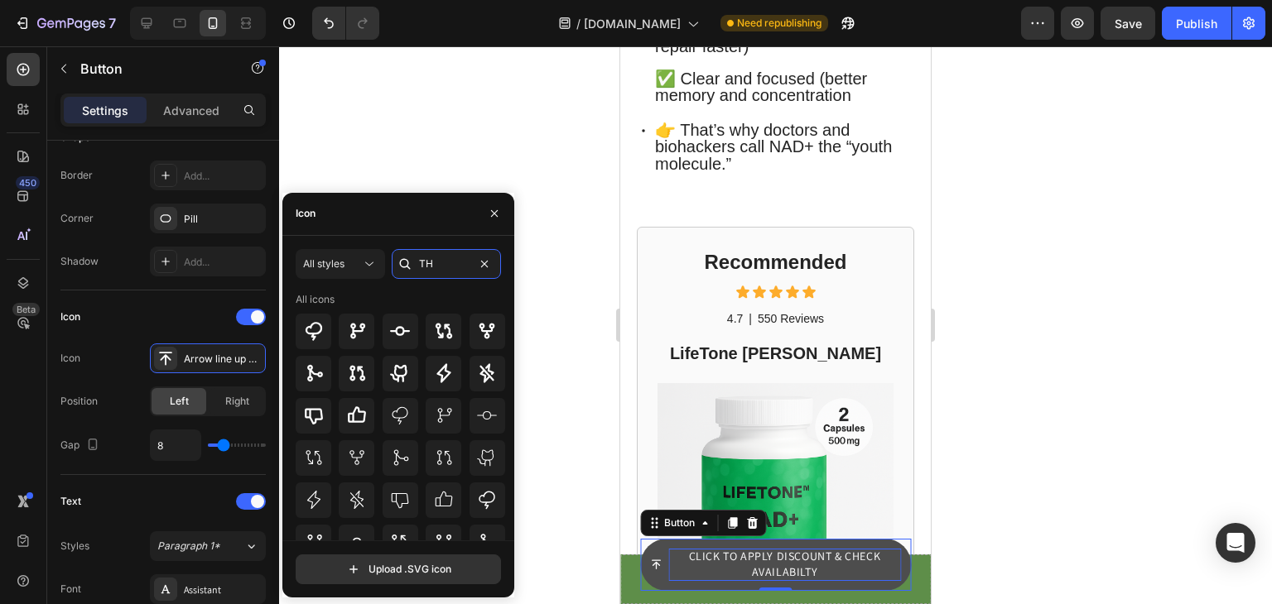
type input "T"
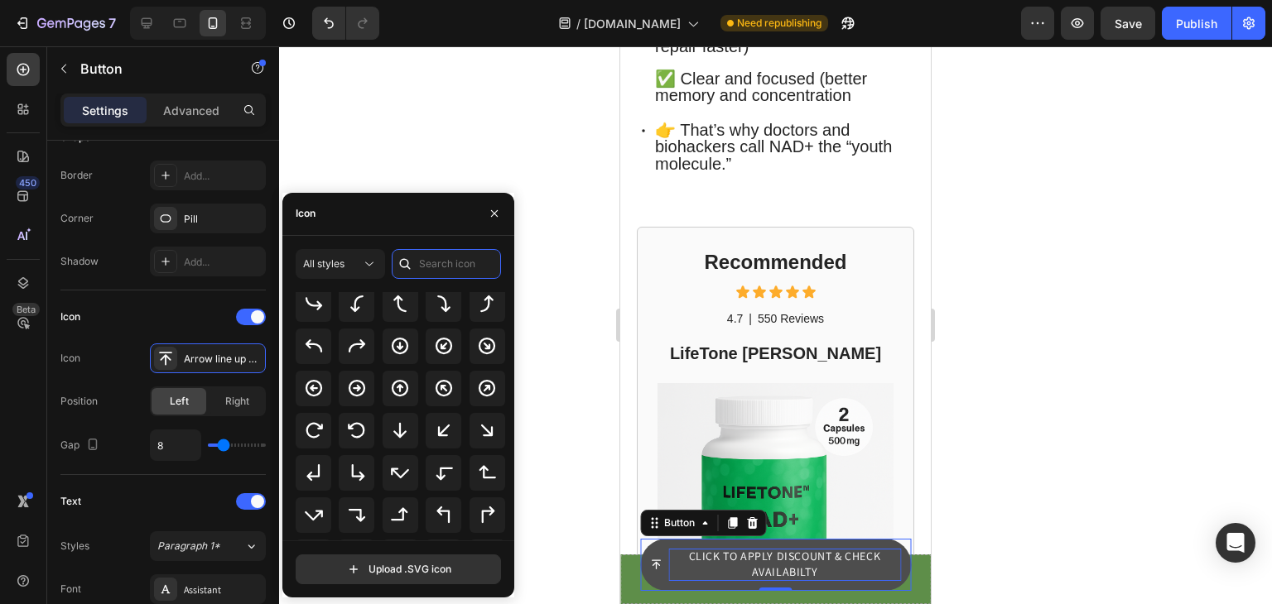
scroll to position [368, 0]
click at [352, 349] on icon at bounding box center [357, 346] width 20 height 20
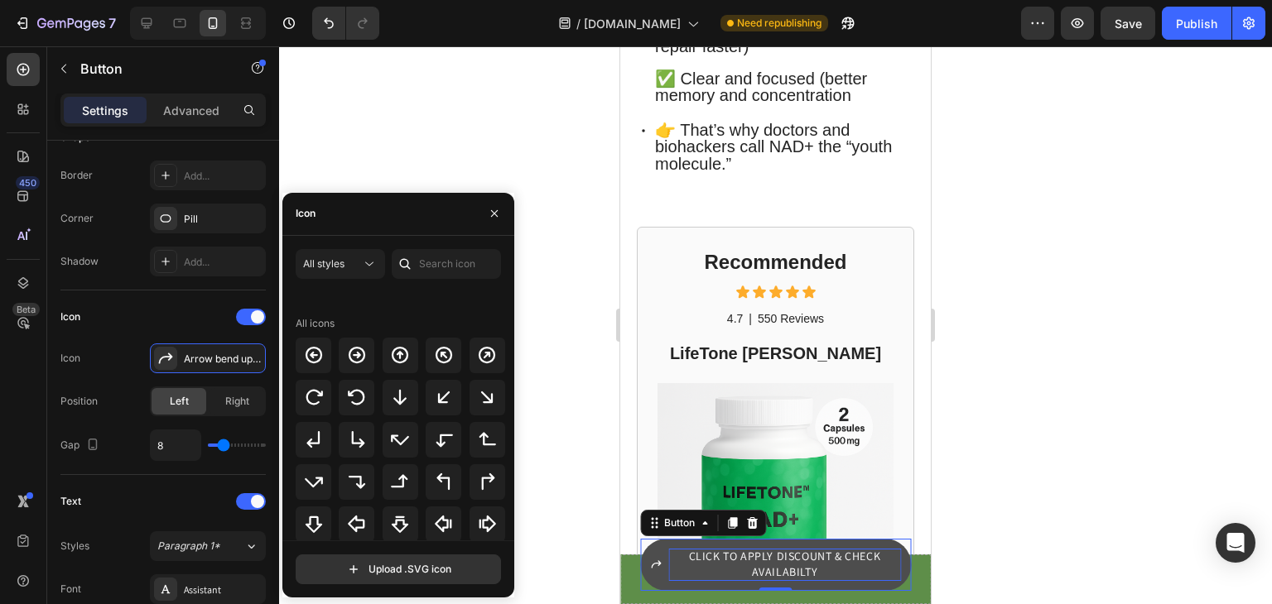
scroll to position [537, 0]
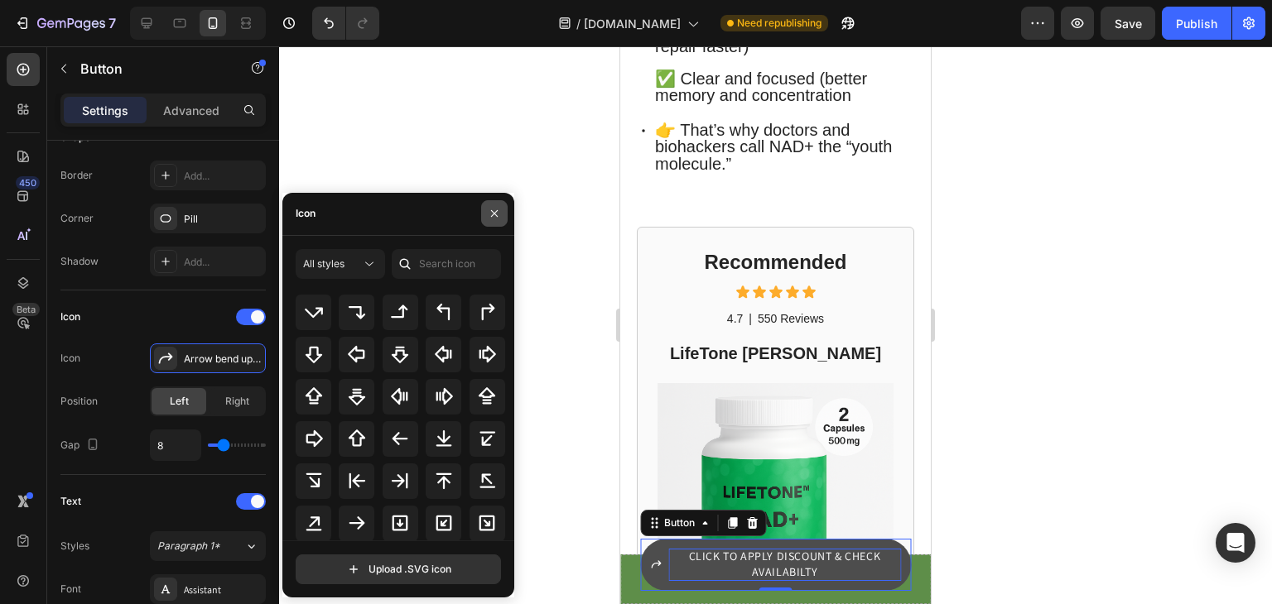
click at [495, 211] on icon "button" at bounding box center [494, 213] width 13 height 13
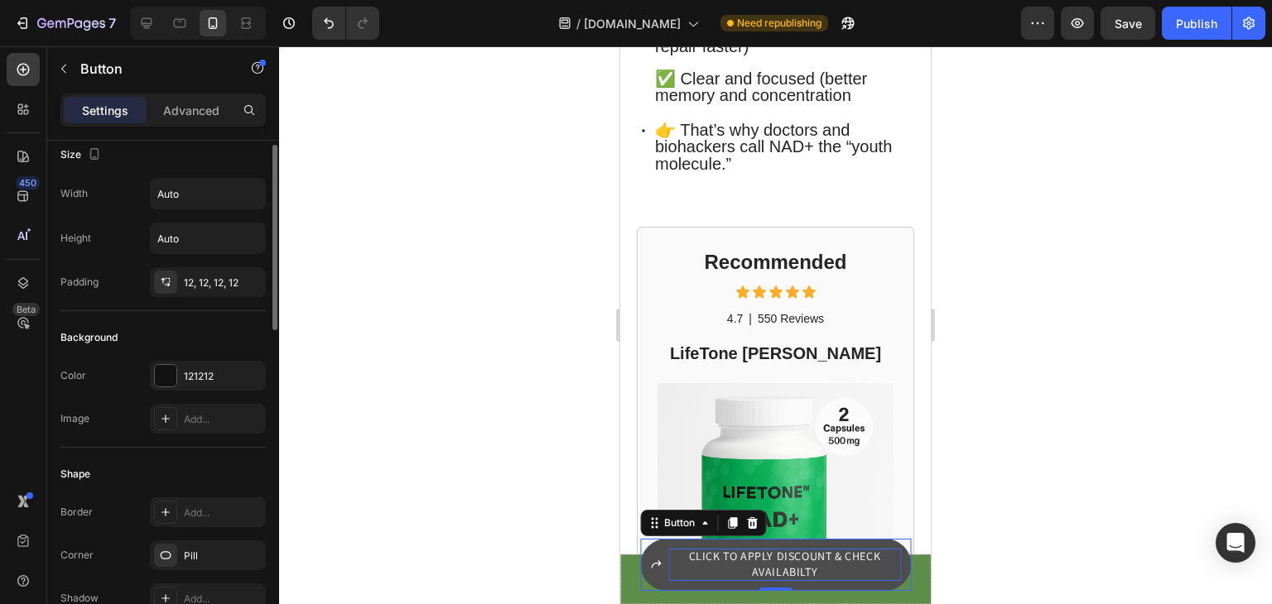
scroll to position [0, 0]
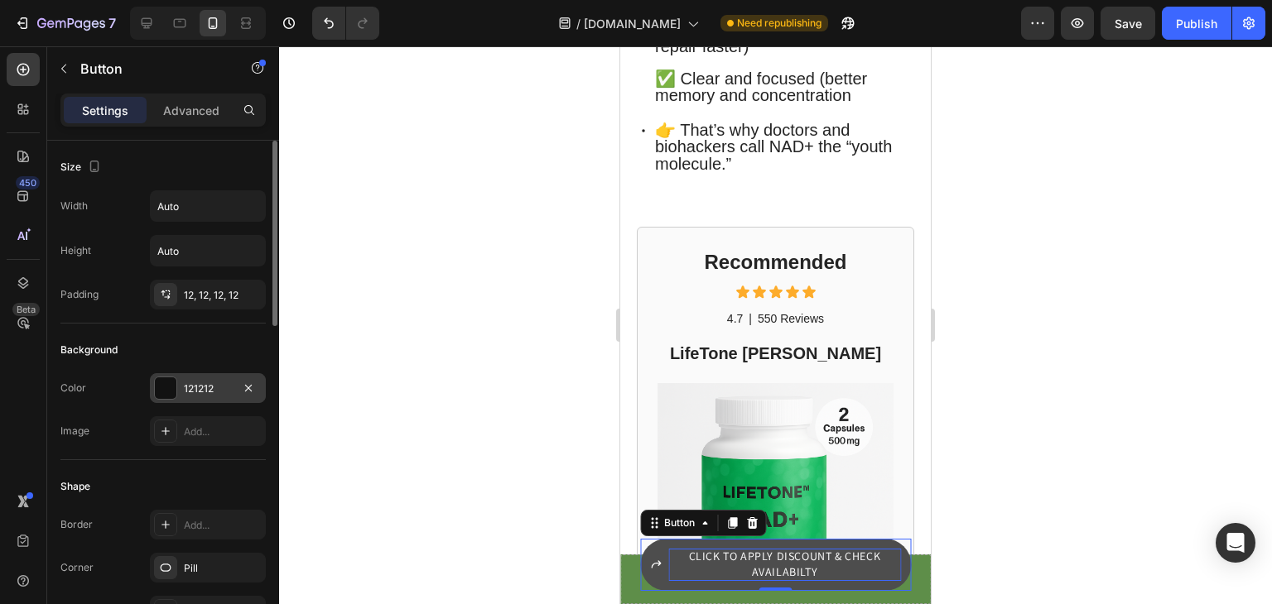
click at [224, 397] on div "121212" at bounding box center [208, 388] width 116 height 30
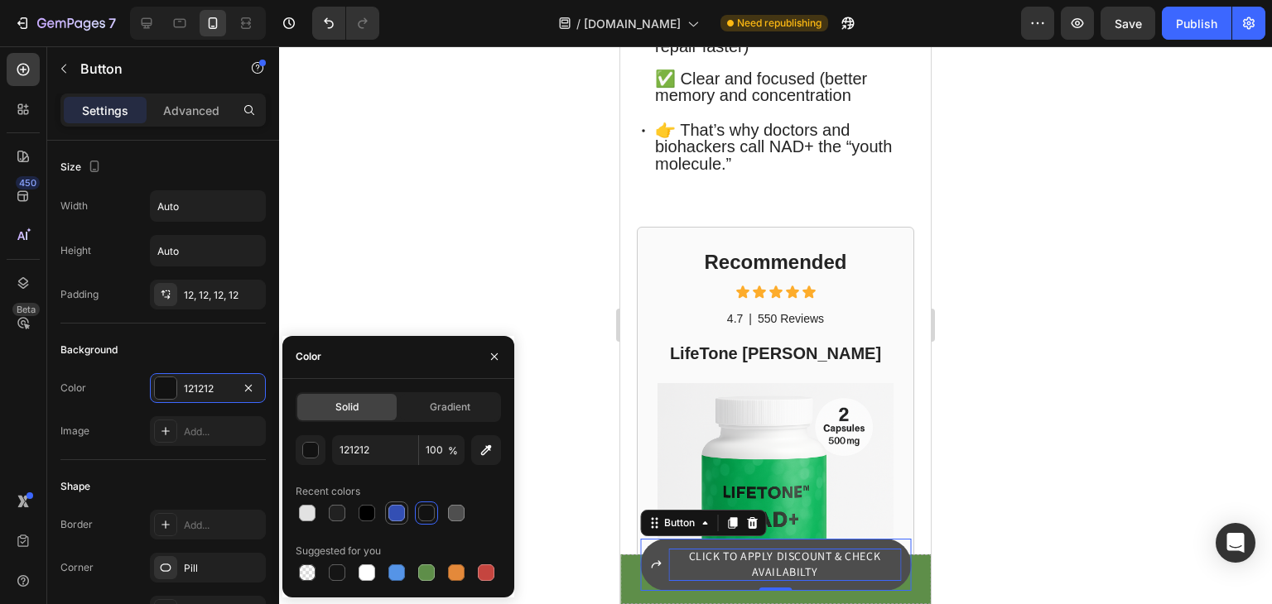
click at [392, 512] on div at bounding box center [396, 513] width 17 height 17
click at [462, 504] on div at bounding box center [456, 513] width 20 height 20
click at [424, 570] on div at bounding box center [426, 573] width 17 height 17
type input "5E8E49"
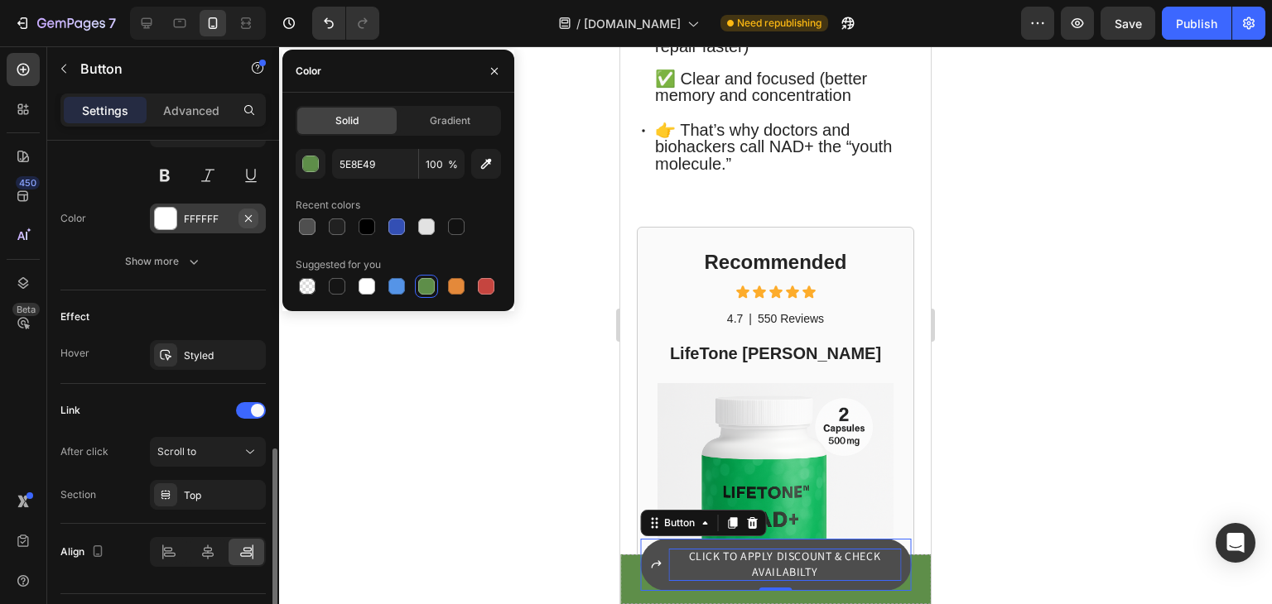
scroll to position [886, 0]
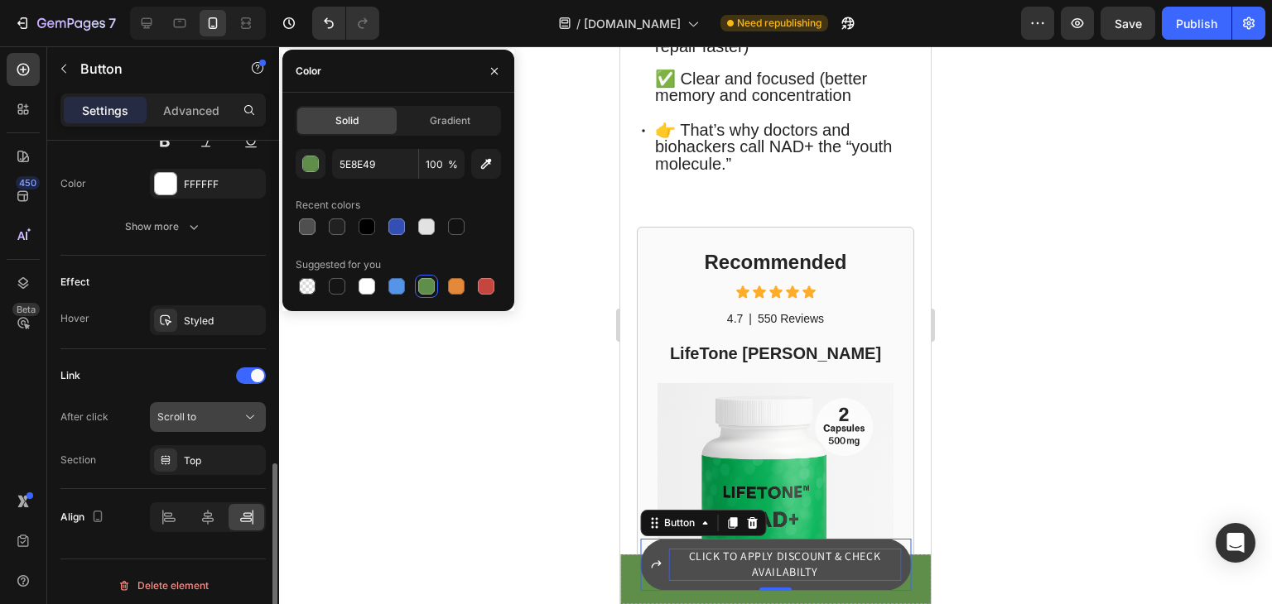
click at [215, 414] on div "Scroll to" at bounding box center [199, 417] width 84 height 15
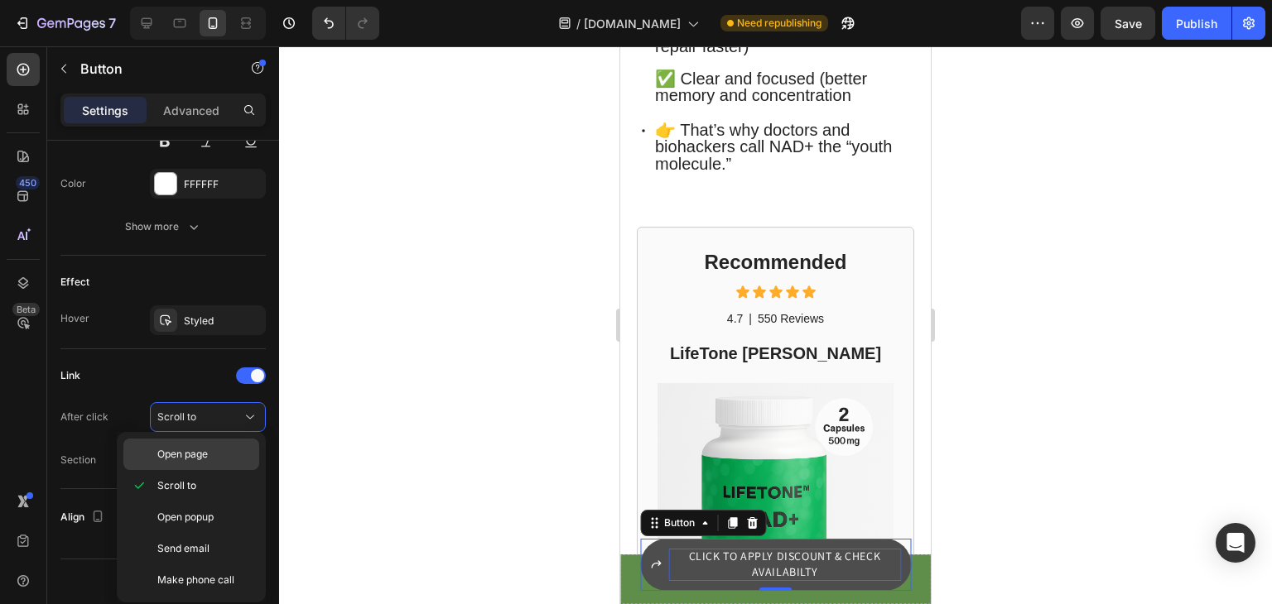
click at [204, 455] on span "Open page" at bounding box center [182, 454] width 51 height 15
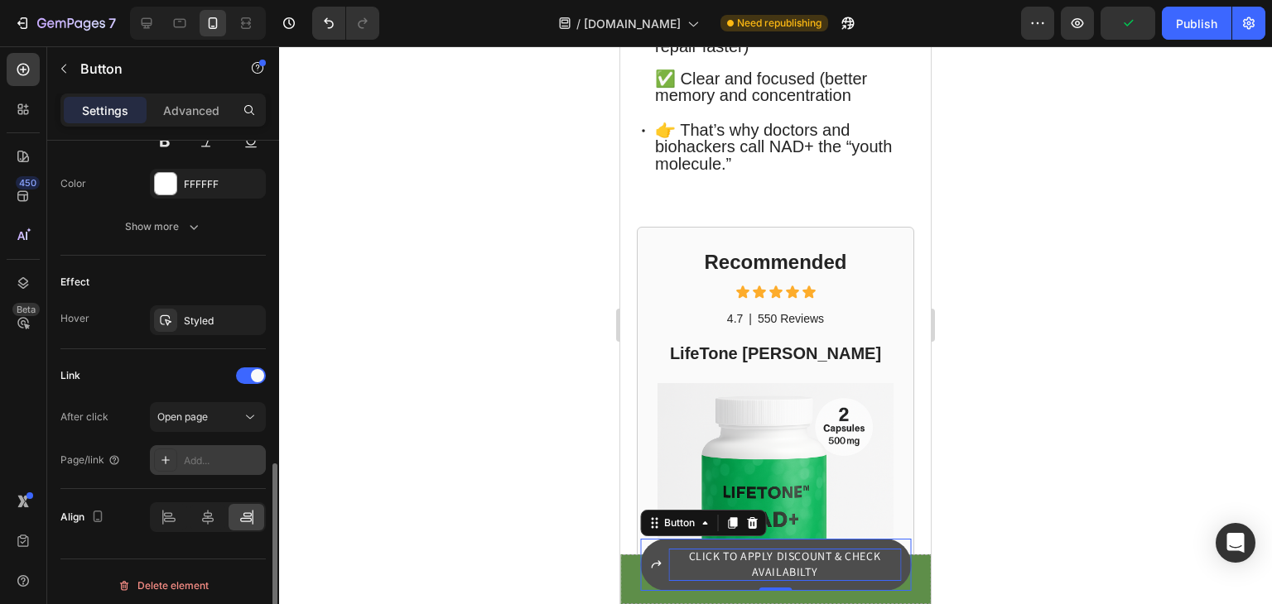
click at [240, 454] on div "Add..." at bounding box center [223, 461] width 78 height 15
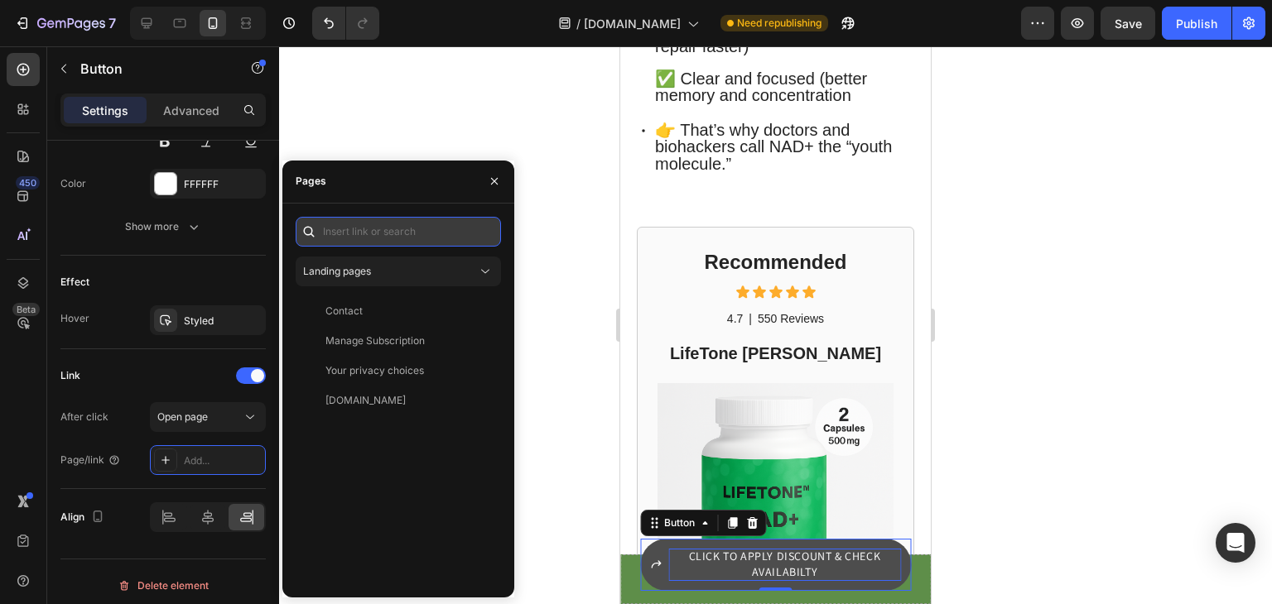
click at [404, 242] on input "text" at bounding box center [398, 232] width 205 height 30
paste input "[URL][DOMAIN_NAME]"
type input "[URL][DOMAIN_NAME]"
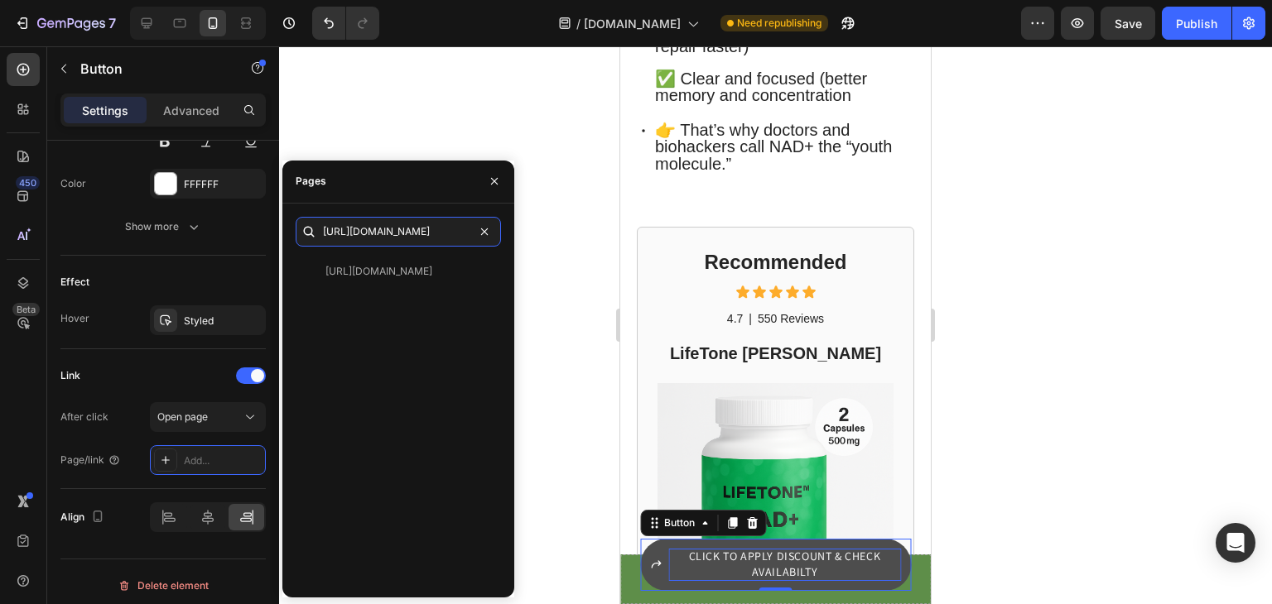
scroll to position [0, 17]
click at [556, 304] on div at bounding box center [775, 325] width 993 height 558
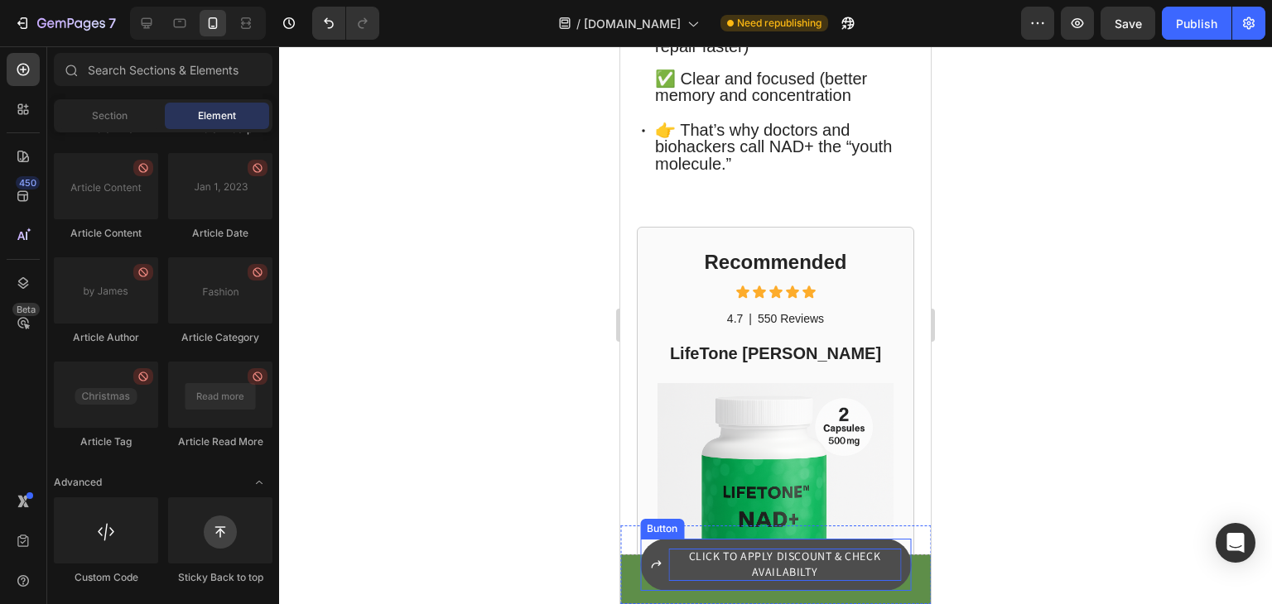
click at [774, 566] on p "CLICK TO APPLY DISCOUNT & CHECK AVAILABILTY" at bounding box center [784, 565] width 233 height 32
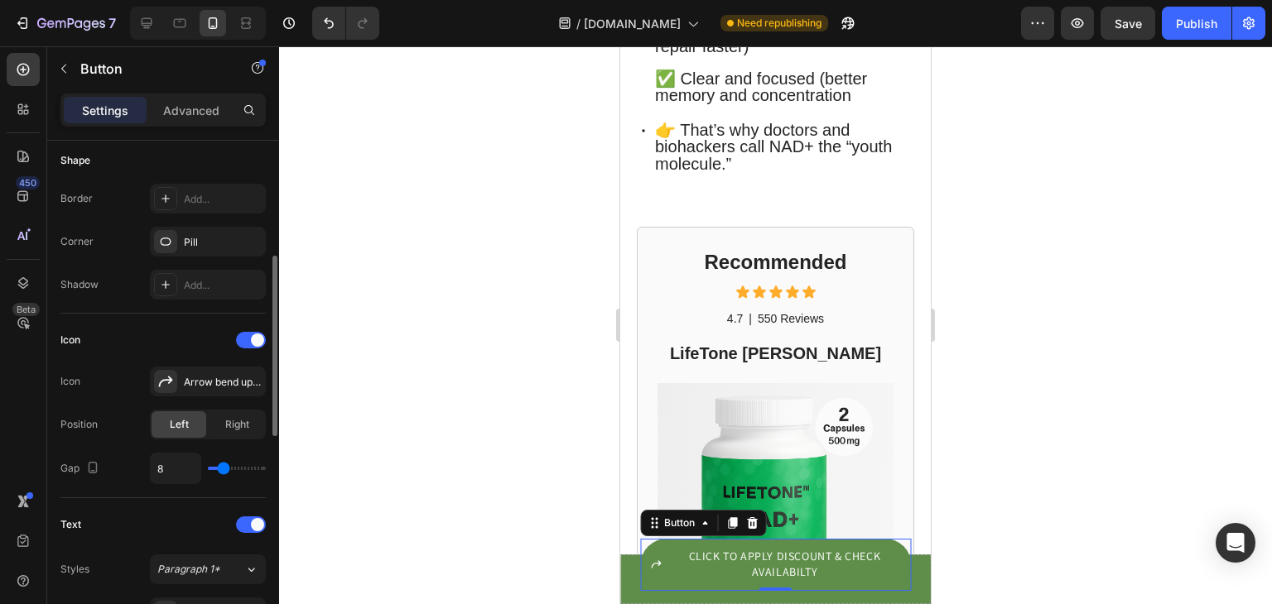
scroll to position [327, 0]
click at [259, 339] on span at bounding box center [257, 339] width 13 height 13
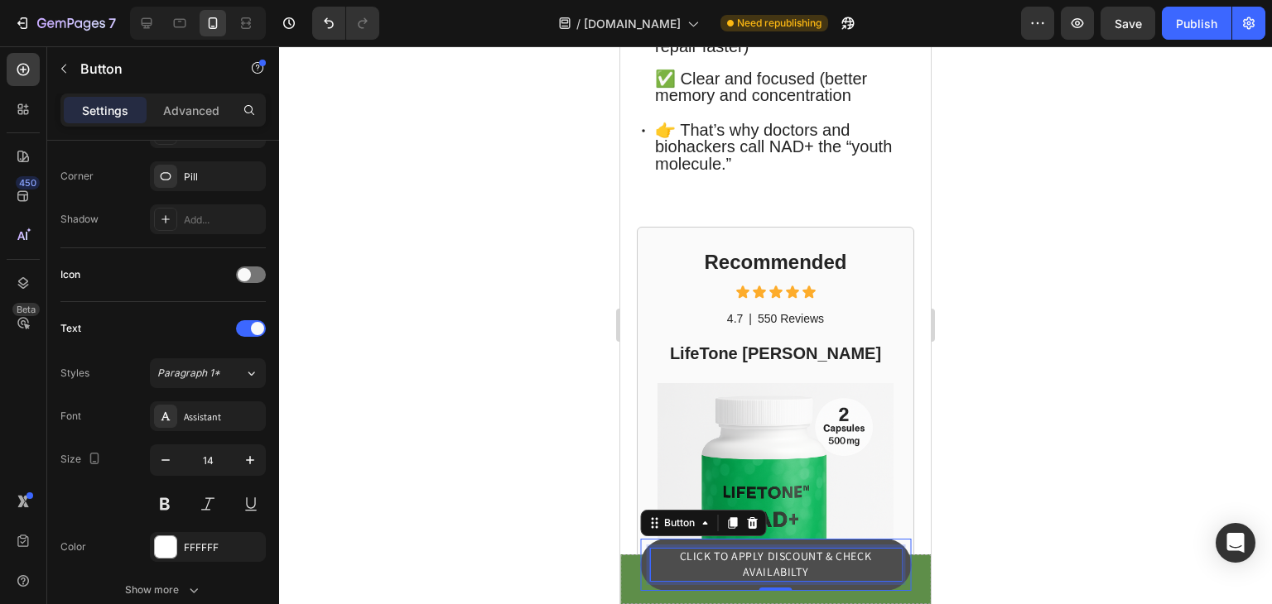
scroll to position [1374, 0]
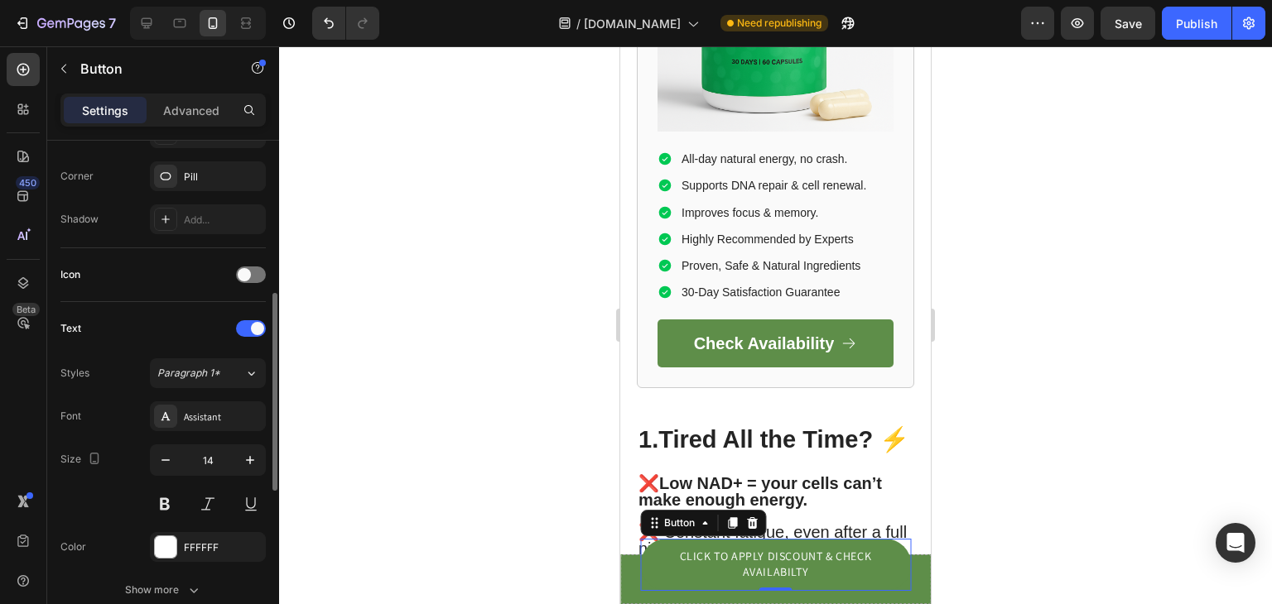
click at [261, 264] on div "Icon" at bounding box center [162, 275] width 205 height 26
click at [257, 271] on div at bounding box center [251, 275] width 30 height 17
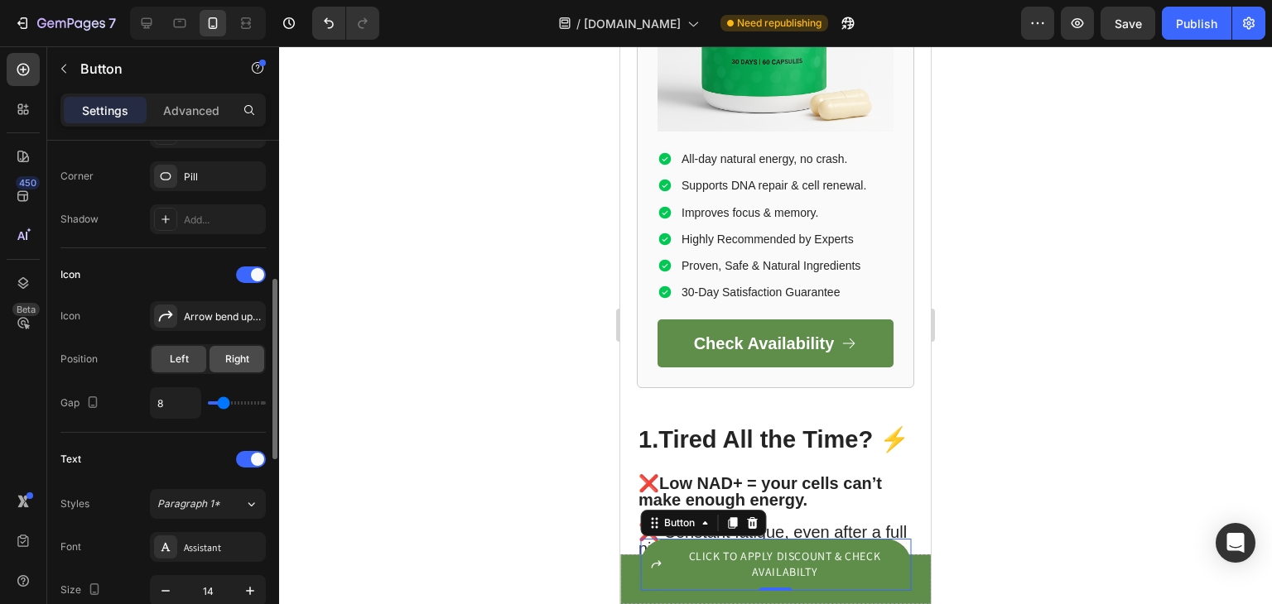
click at [224, 355] on div "Right" at bounding box center [236, 359] width 55 height 26
click at [216, 324] on div "Arrow bend up right bold" at bounding box center [208, 316] width 116 height 30
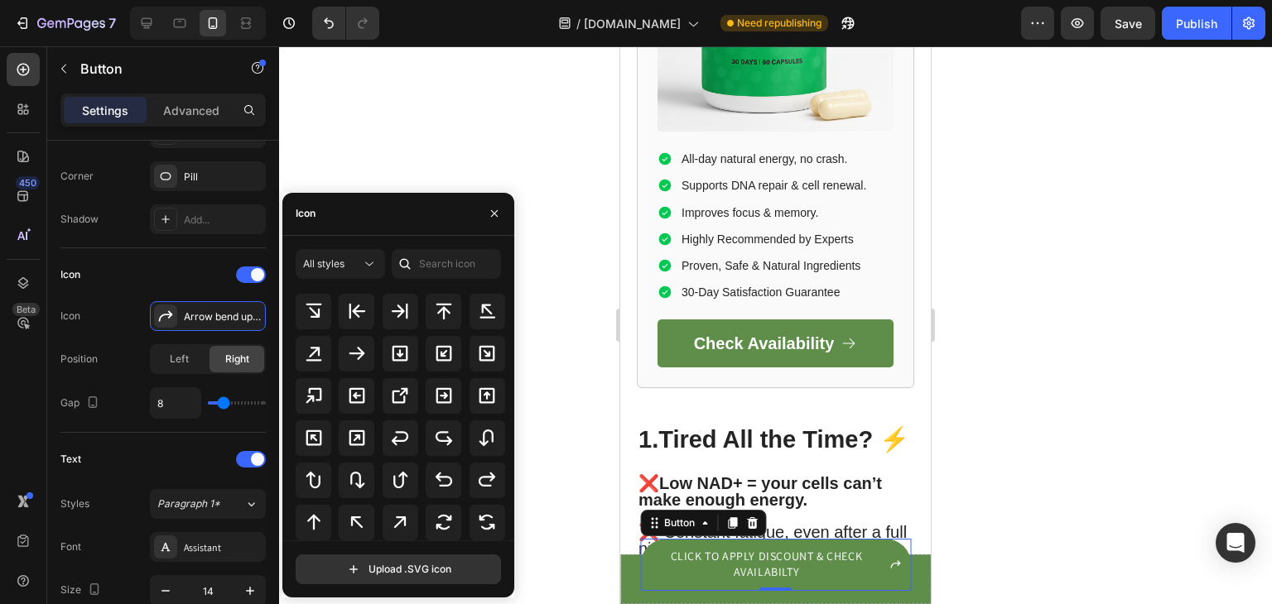
scroll to position [684, 0]
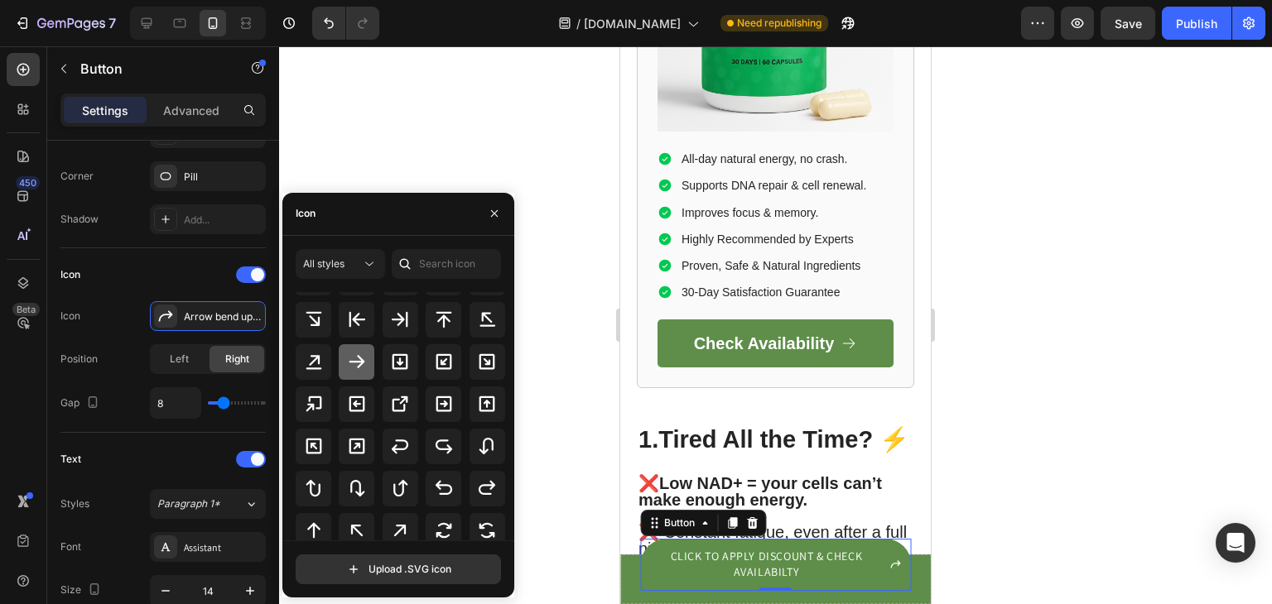
click at [359, 359] on icon at bounding box center [357, 361] width 16 height 13
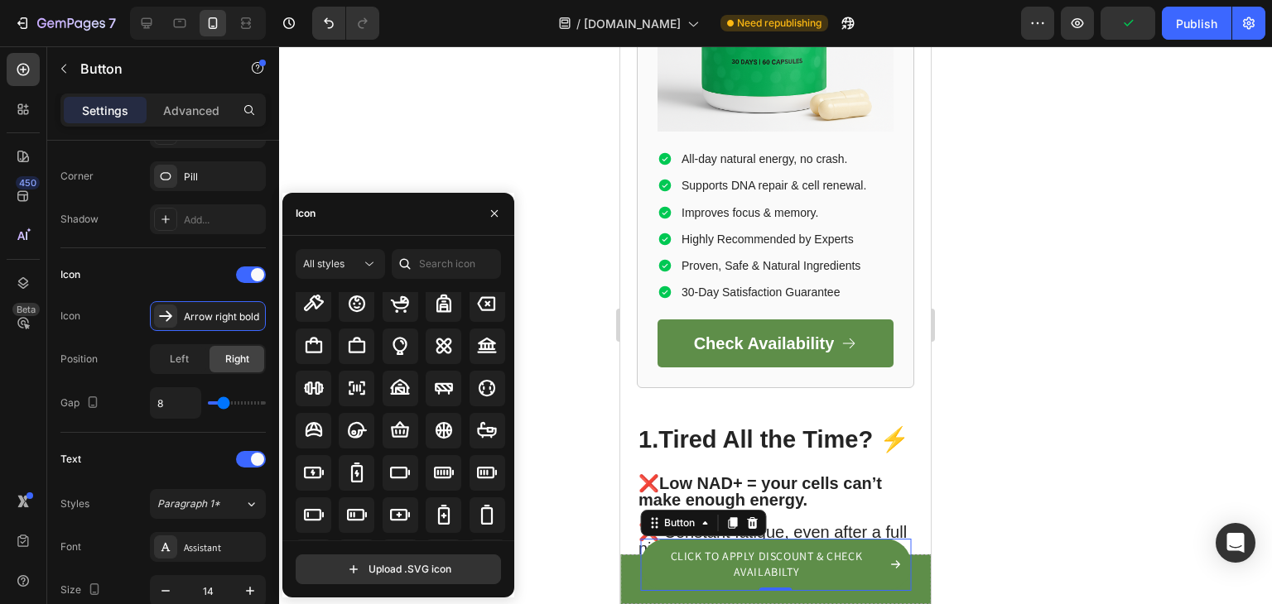
scroll to position [1249, 0]
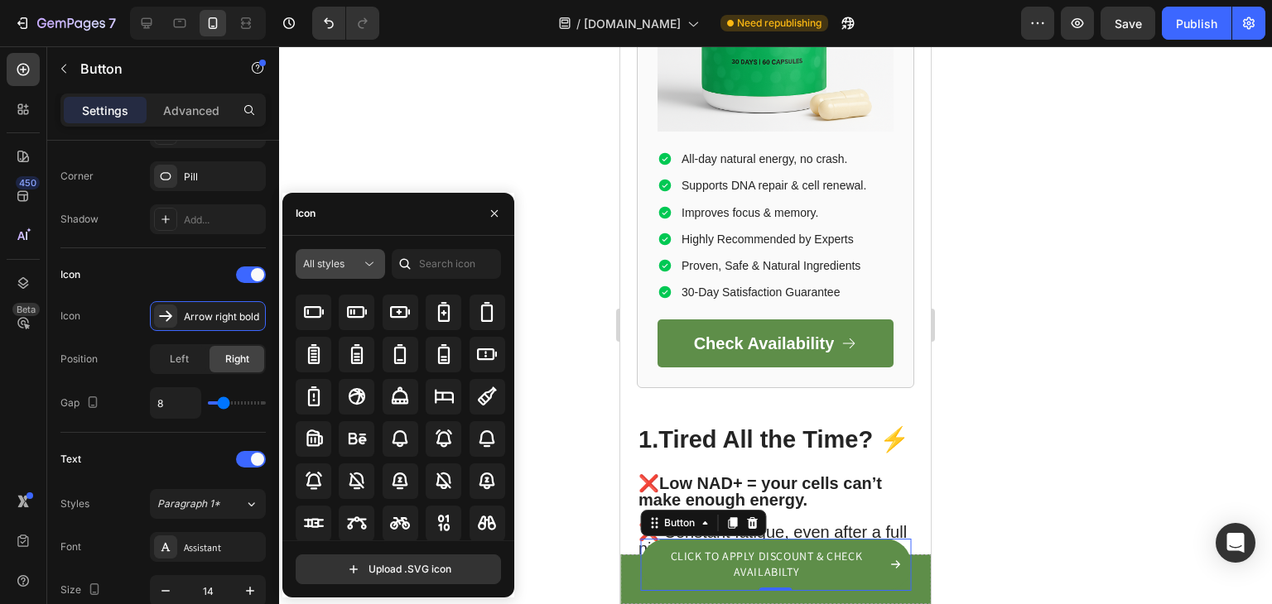
click at [350, 262] on div "All styles" at bounding box center [332, 264] width 58 height 15
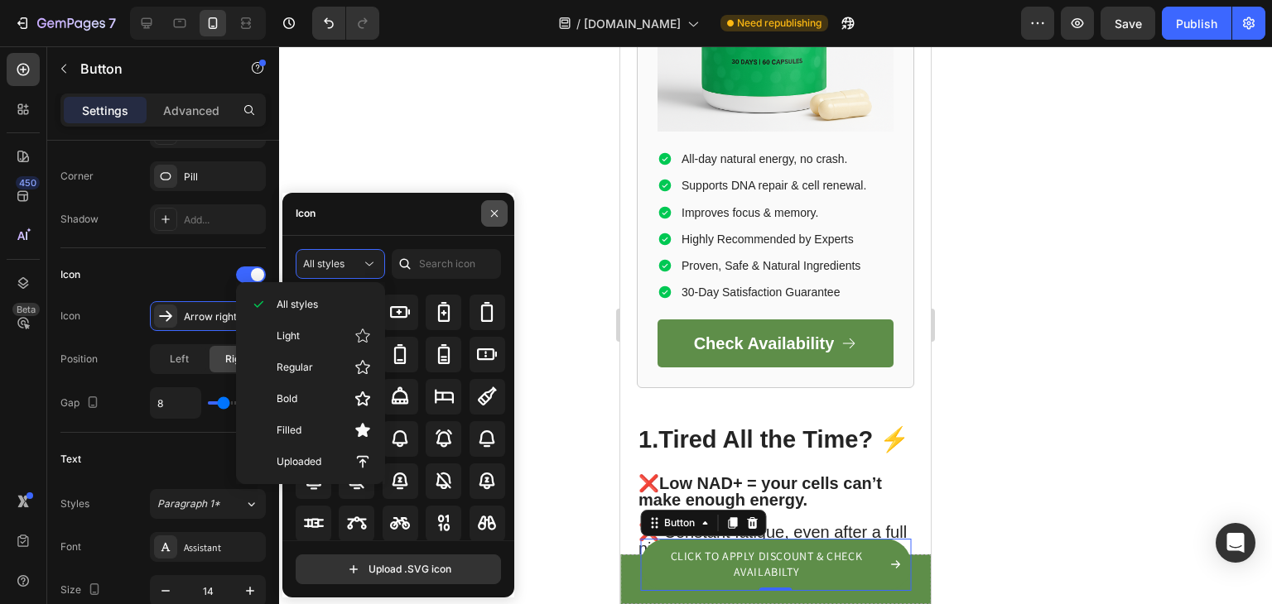
click at [495, 216] on icon "button" at bounding box center [494, 213] width 13 height 13
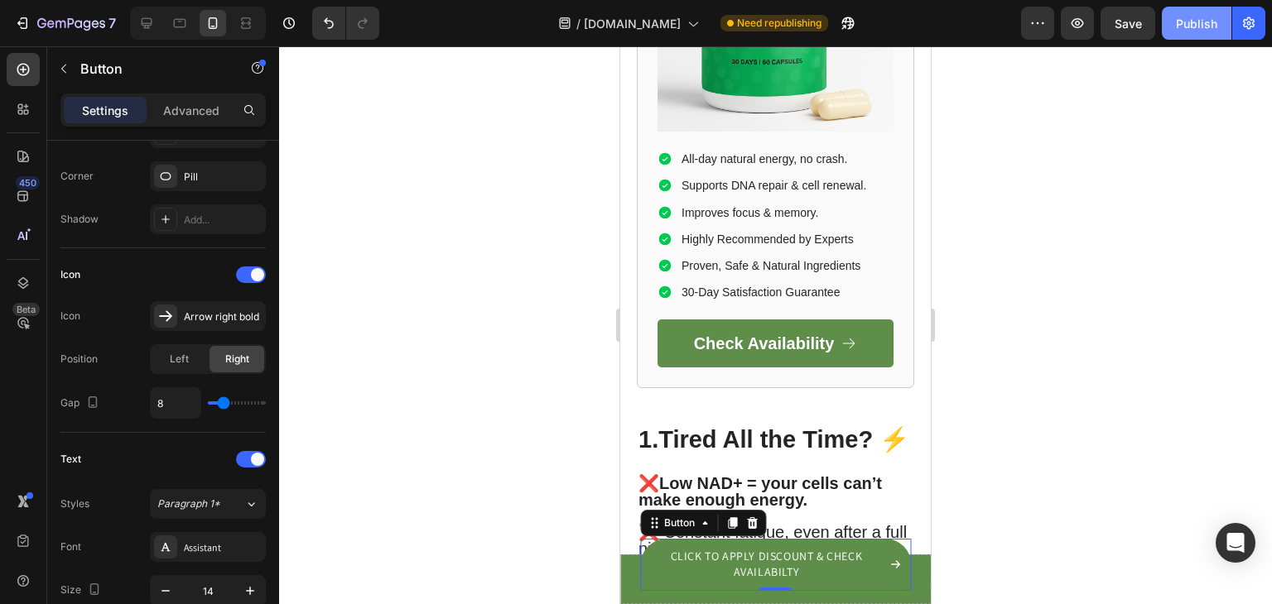
click at [1202, 26] on div "Publish" at bounding box center [1196, 23] width 41 height 17
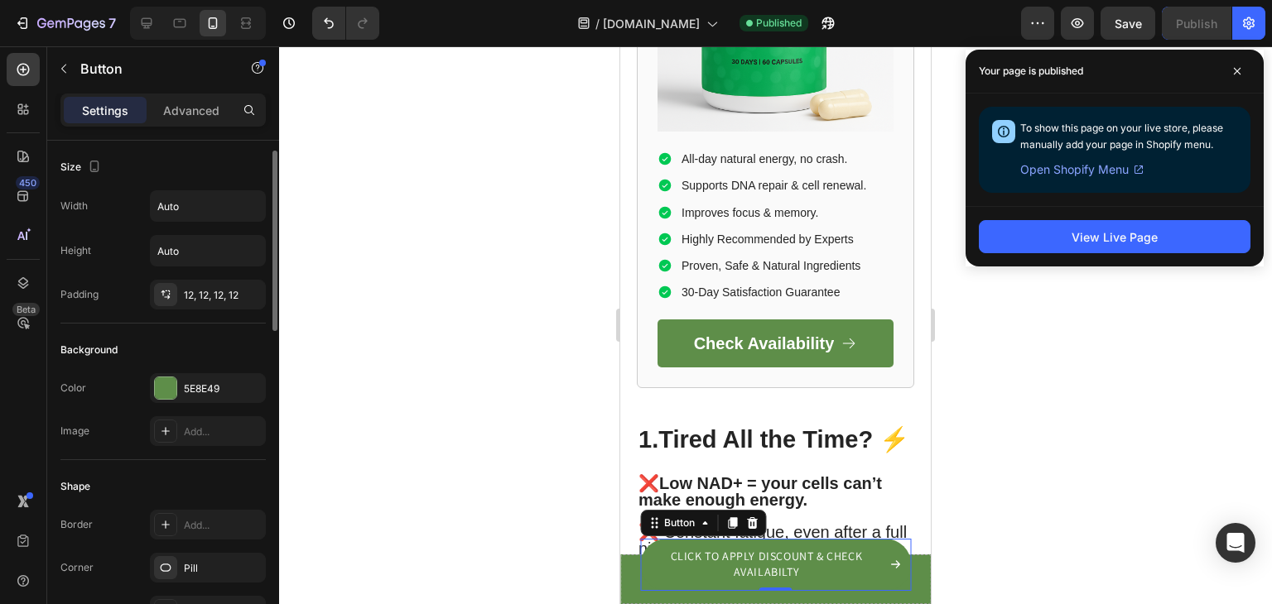
scroll to position [10, 0]
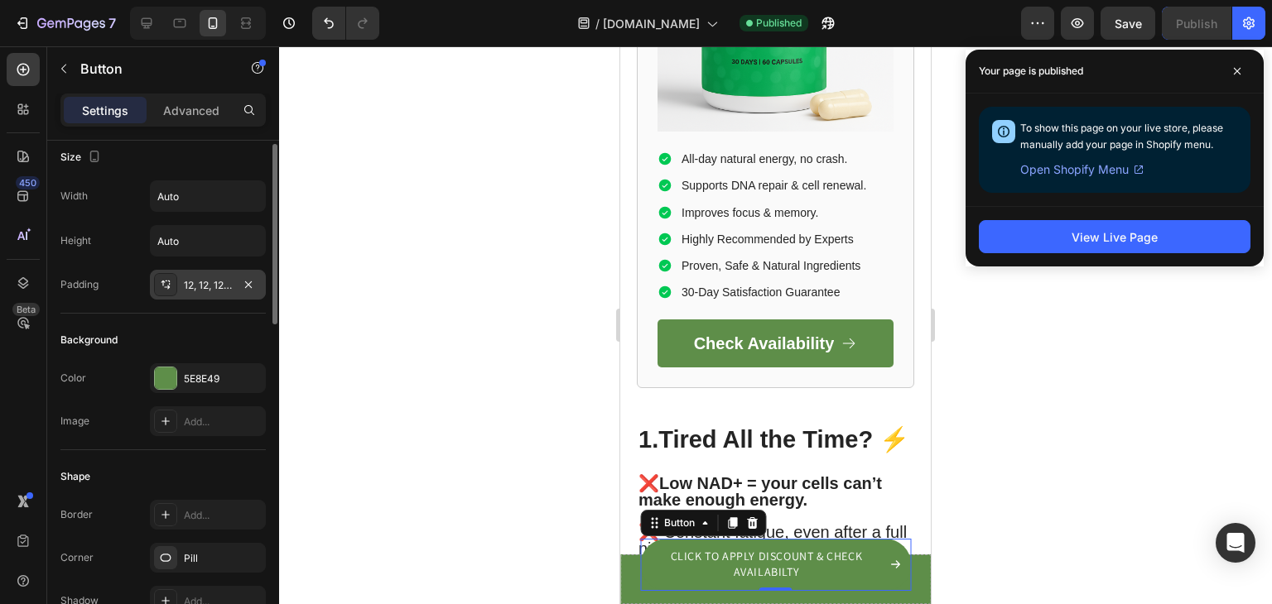
click at [205, 288] on div "12, 12, 12, 12" at bounding box center [208, 285] width 48 height 15
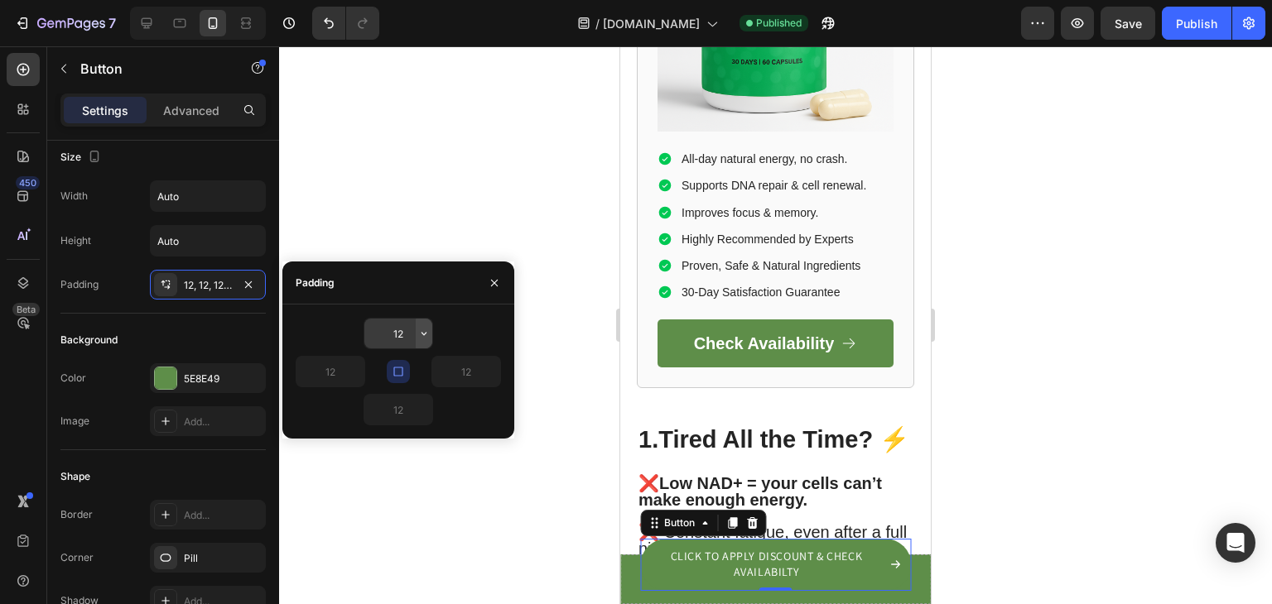
click at [417, 340] on button "button" at bounding box center [424, 334] width 17 height 30
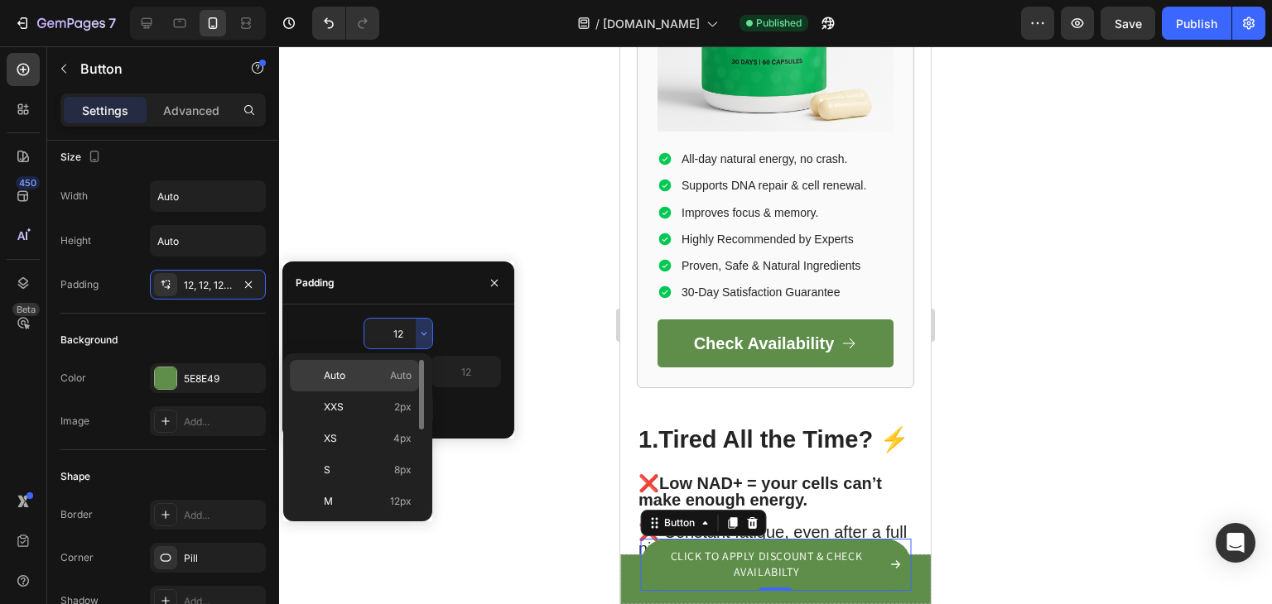
click at [384, 378] on p "Auto Auto" at bounding box center [368, 375] width 88 height 15
type input "Auto"
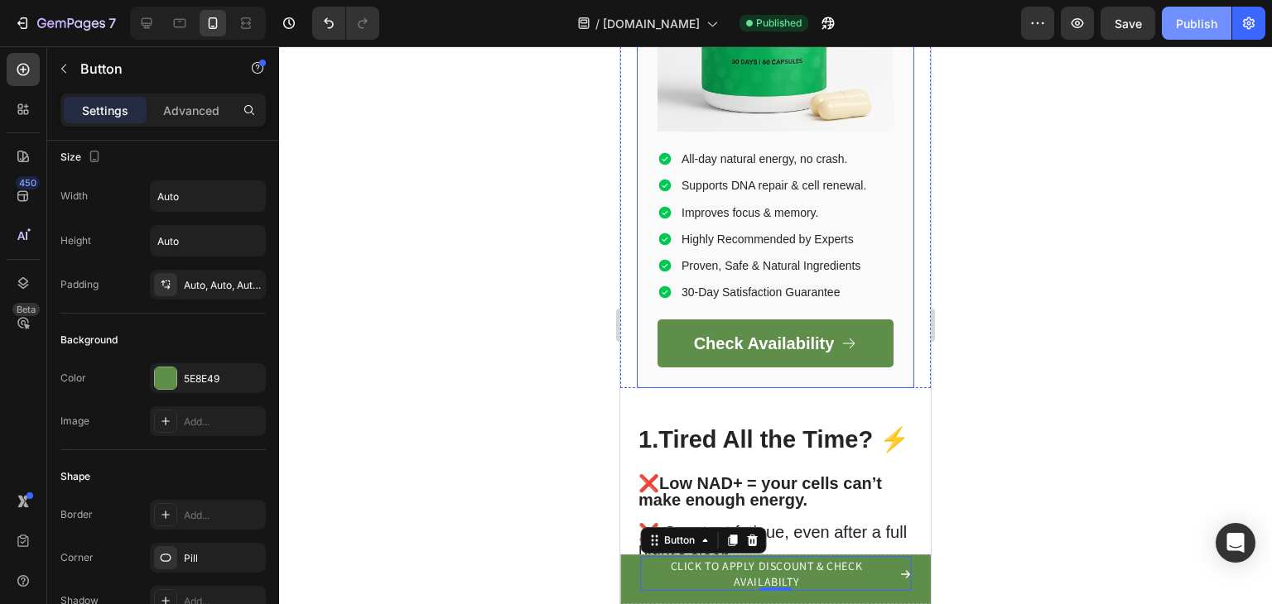
click at [1212, 28] on div "Publish" at bounding box center [1196, 23] width 41 height 17
